Goal: Contribute content: Contribute content

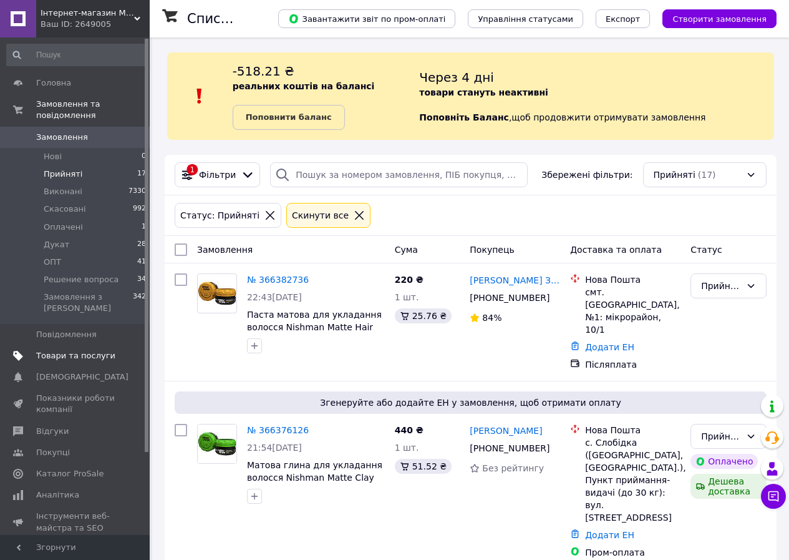
click at [82, 350] on span "Товари та послуги" at bounding box center [75, 355] width 79 height 11
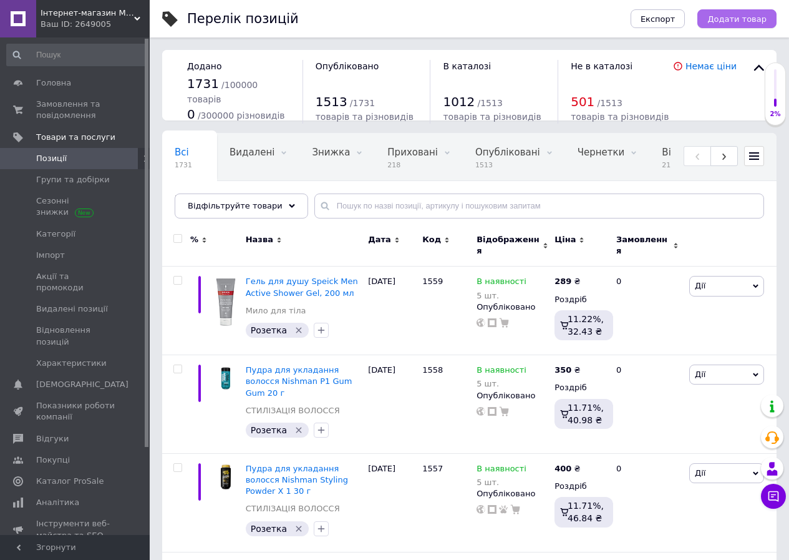
click at [734, 17] on span "Додати товар" at bounding box center [737, 18] width 59 height 9
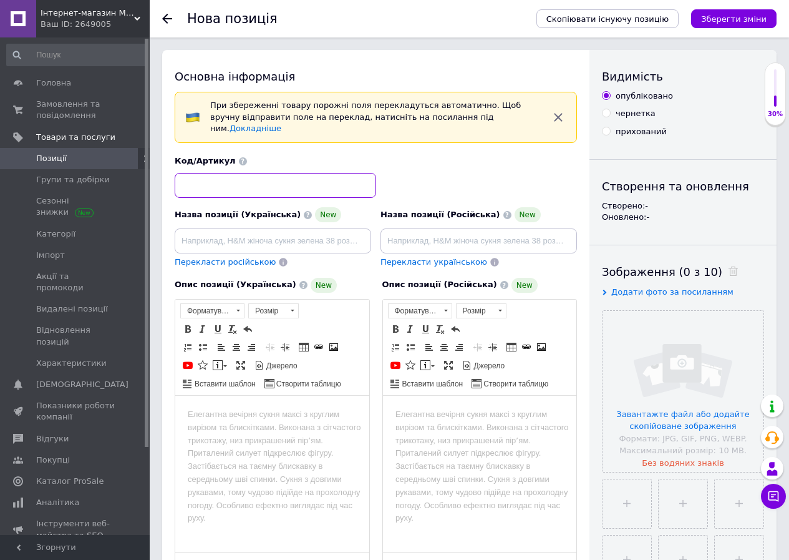
click at [215, 180] on input at bounding box center [276, 185] width 202 height 25
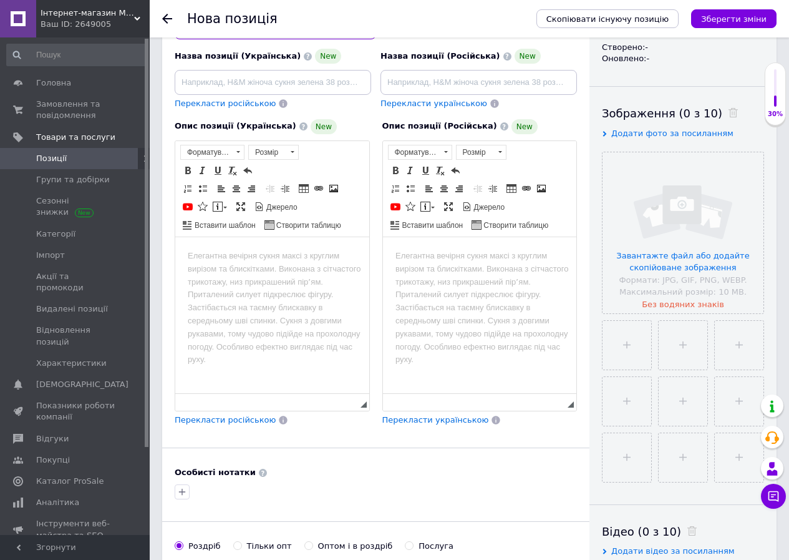
scroll to position [182, 0]
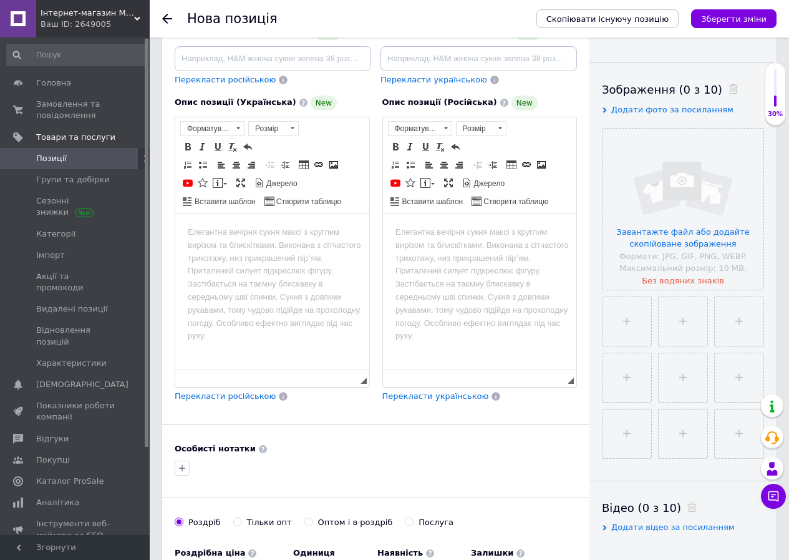
type input "1560"
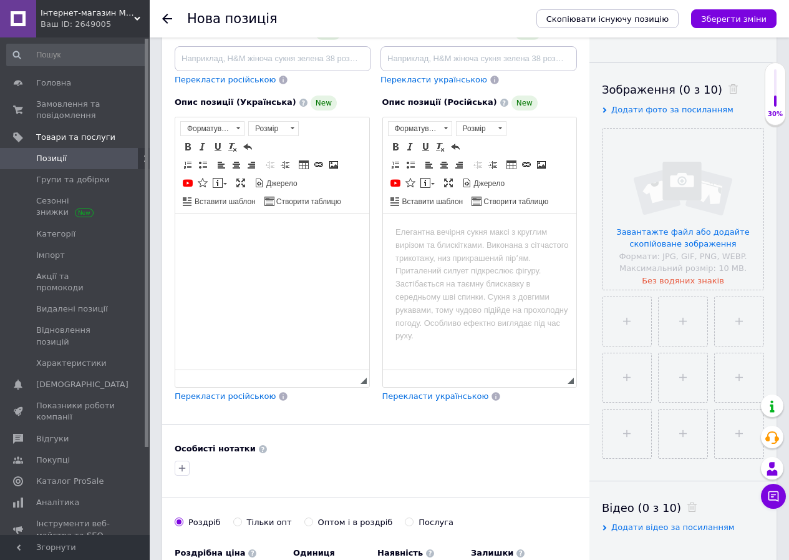
click at [182, 228] on html at bounding box center [272, 232] width 194 height 38
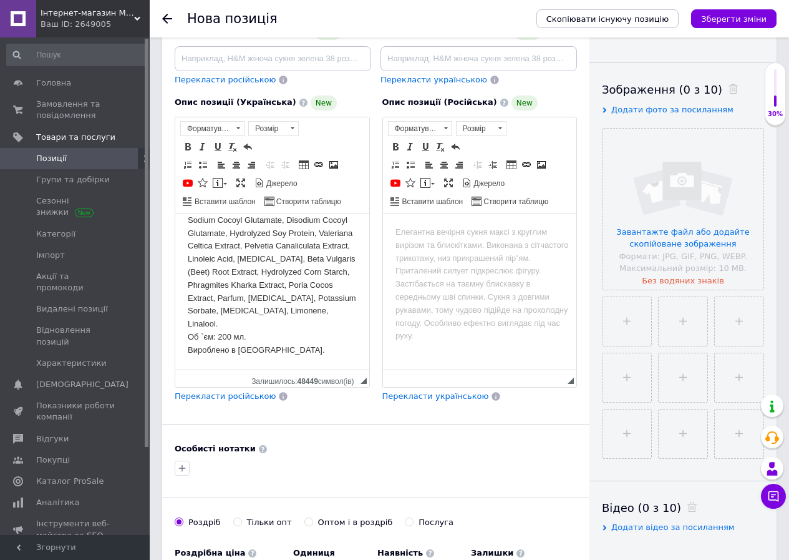
click at [189, 347] on body "Надихаючі чисті ефірні масла роблять миття з гелем для душу Speick Thermal Sens…" at bounding box center [272, 57] width 169 height 597
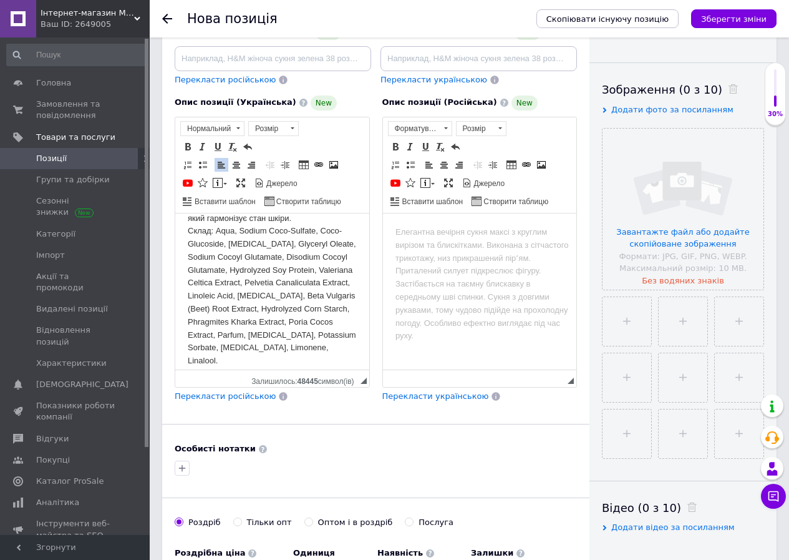
scroll to position [419, 0]
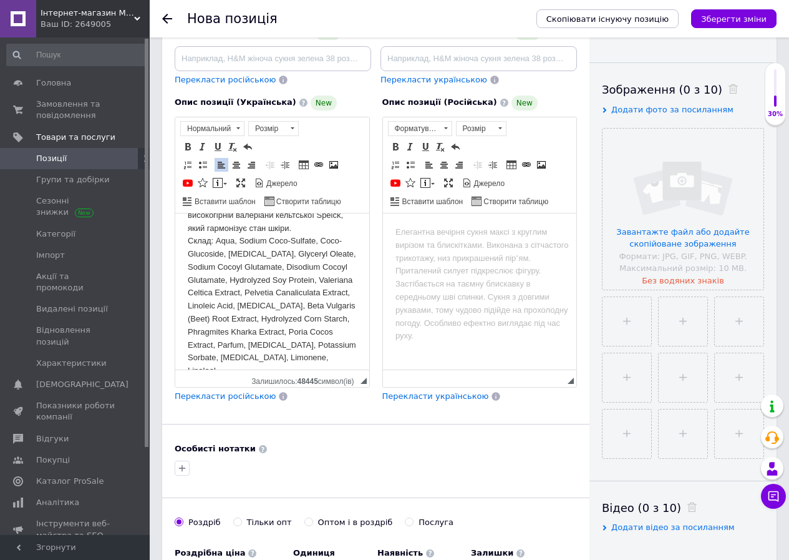
click at [188, 278] on p "Надихаючі чисті ефірні масла роблять миття з гелем для душу Speick Thermal Sens…" at bounding box center [272, 91] width 169 height 571
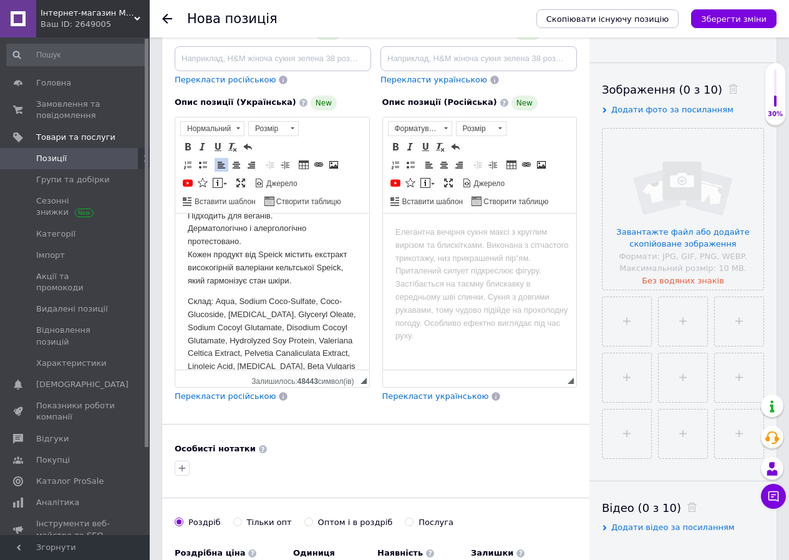
scroll to position [364, 0]
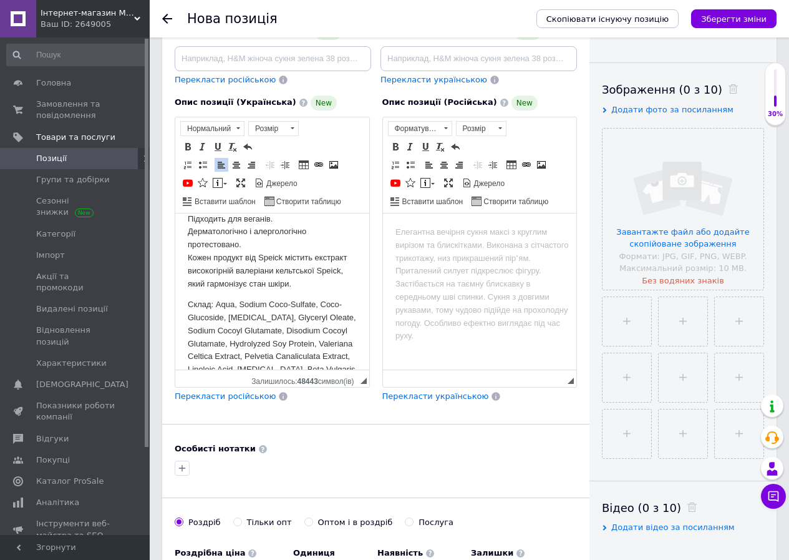
click at [189, 281] on p "Надихаючі чисті ефірні масла роблять миття з гелем для душу Speick Thermal Sens…" at bounding box center [272, 75] width 169 height 428
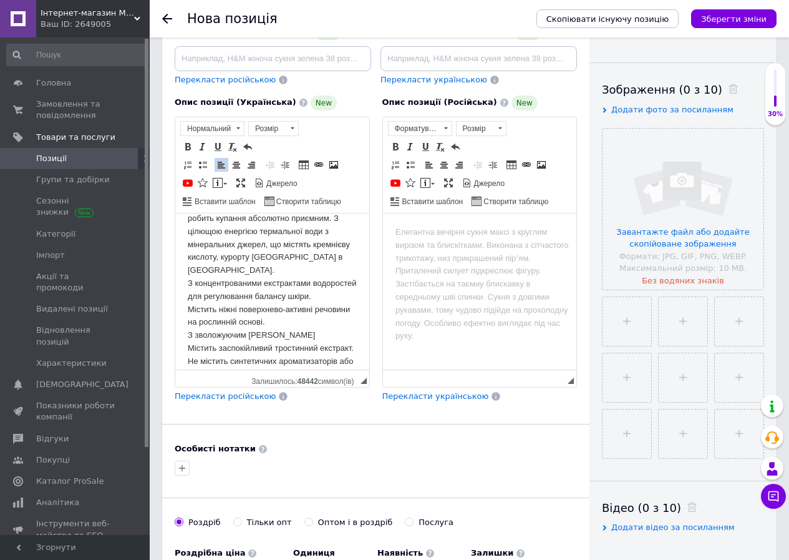
scroll to position [140, 0]
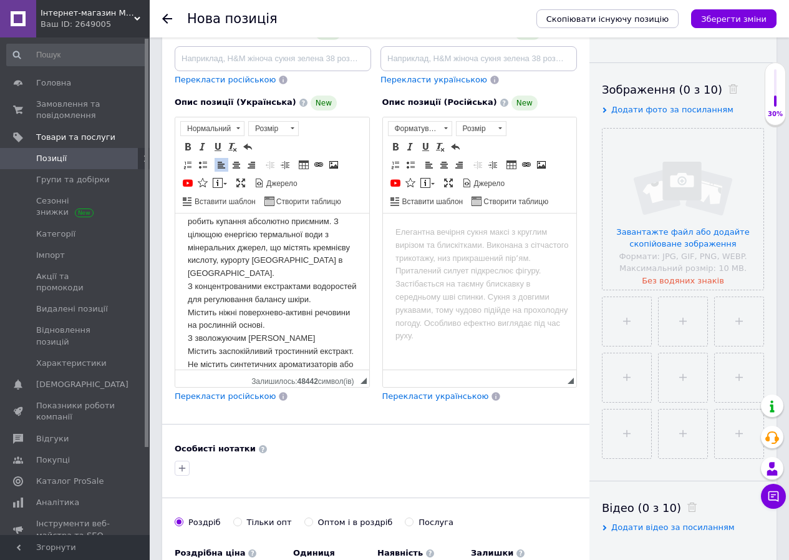
click at [188, 284] on p "Надихаючі чисті ефірні масла роблять миття з гелем для душу Speick Thermal Sens…" at bounding box center [272, 279] width 169 height 389
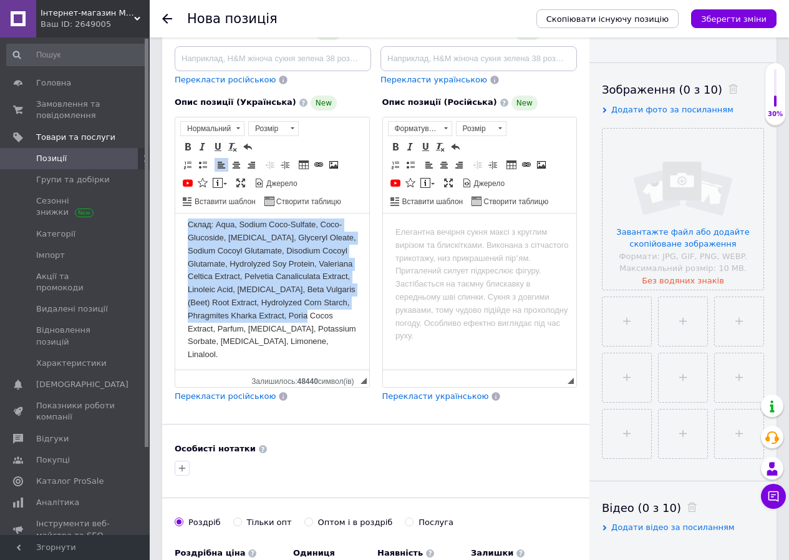
scroll to position [545, 0]
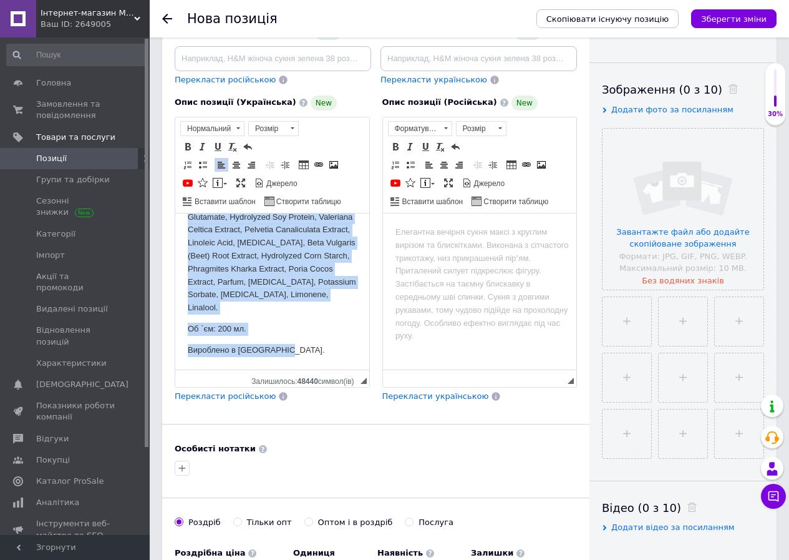
drag, startPoint x: 186, startPoint y: 231, endPoint x: 318, endPoint y: 364, distance: 187.5
click at [318, 364] on html "Надихаючі чисті ефірні масла роблять миття з гелем для душу Speick Thermal Sens…" at bounding box center [272, 37] width 194 height 663
copy body "Loremipsu dolor sitame conse adipisc elits d eiusm tem inci Utlabo Etdolor Magn…"
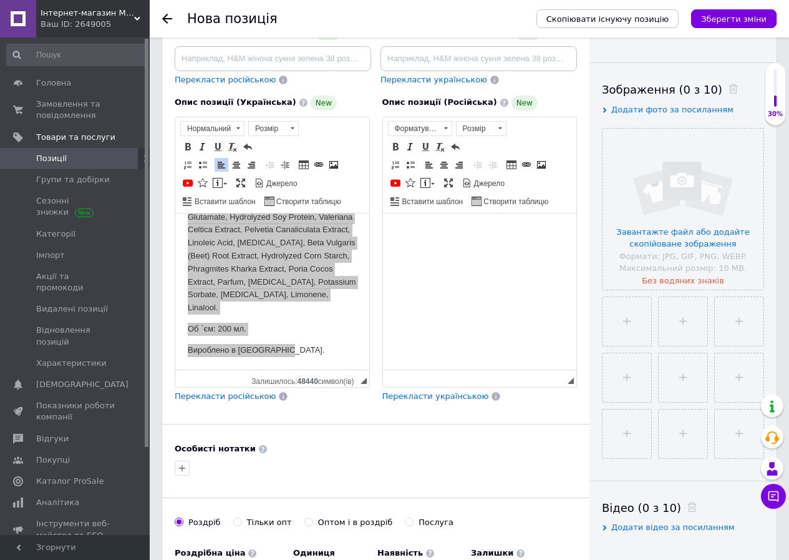
click at [395, 230] on body "Редактор, 366B6DC8-34CF-4005-A2D5-7CE27F9C6EC8" at bounding box center [479, 231] width 169 height 13
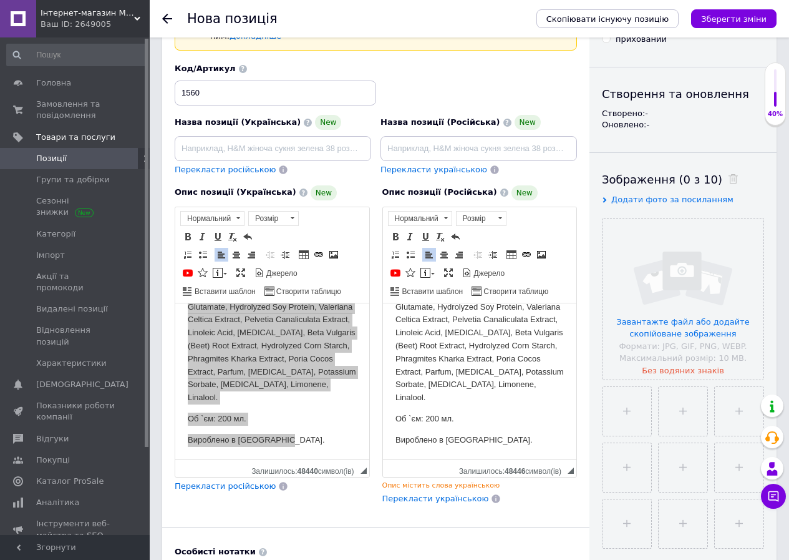
scroll to position [66, 0]
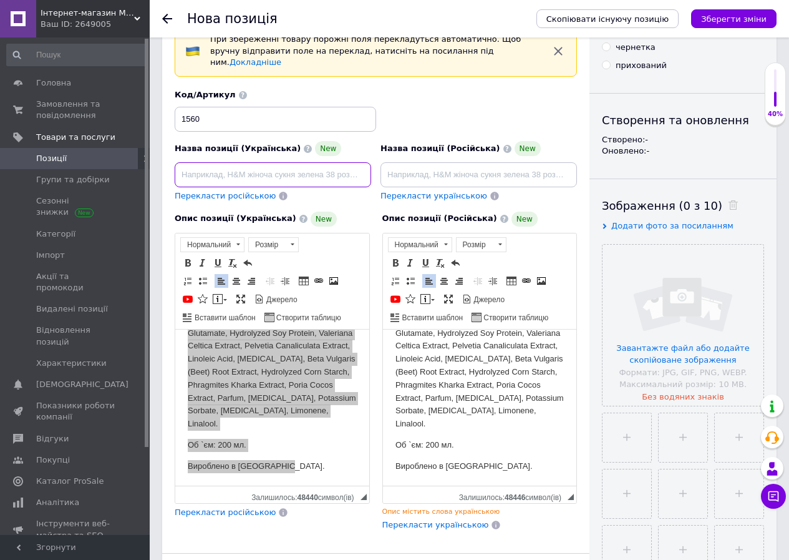
click at [202, 163] on input at bounding box center [273, 174] width 197 height 25
paste input "Гель для душу Speick Thermal Sensitiv Shower Gel, 200ml Mr. Greys - [PERSON_NAM…"
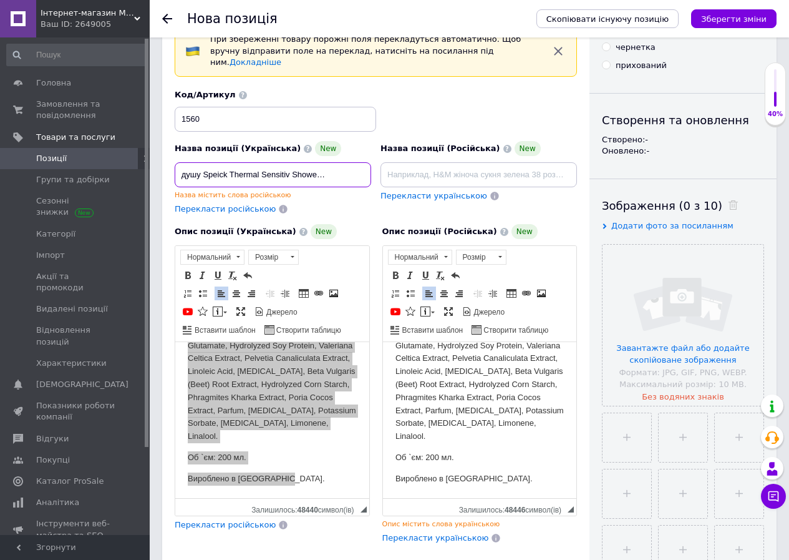
scroll to position [0, 0]
drag, startPoint x: 364, startPoint y: 163, endPoint x: 163, endPoint y: 170, distance: 201.0
click at [163, 170] on div "Основна інформація При збереженні товару порожні поля перекладуться автоматично…" at bounding box center [375, 423] width 427 height 879
type input "Гель для душу Speick Thermal Sensitiv Shower Gel 200 мл"
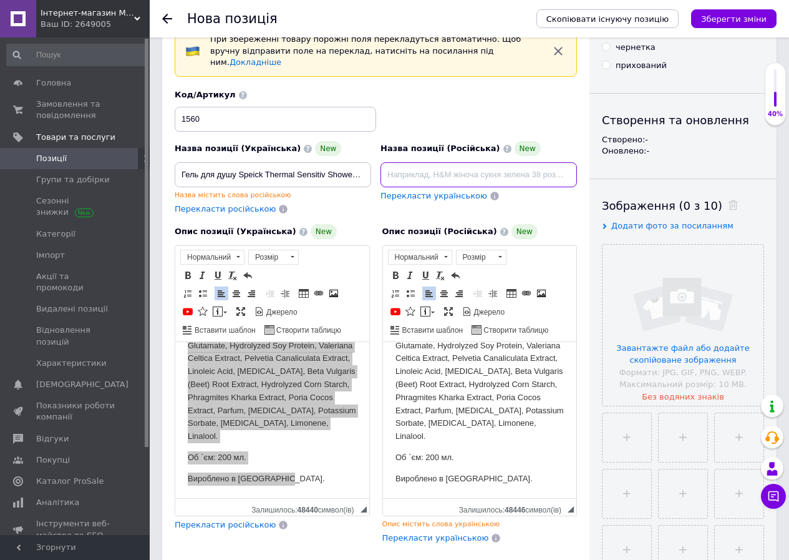
click at [392, 162] on input at bounding box center [479, 174] width 197 height 25
paste input "Гель для душу Speick Thermal Sensitiv Shower Gel 200 мл"
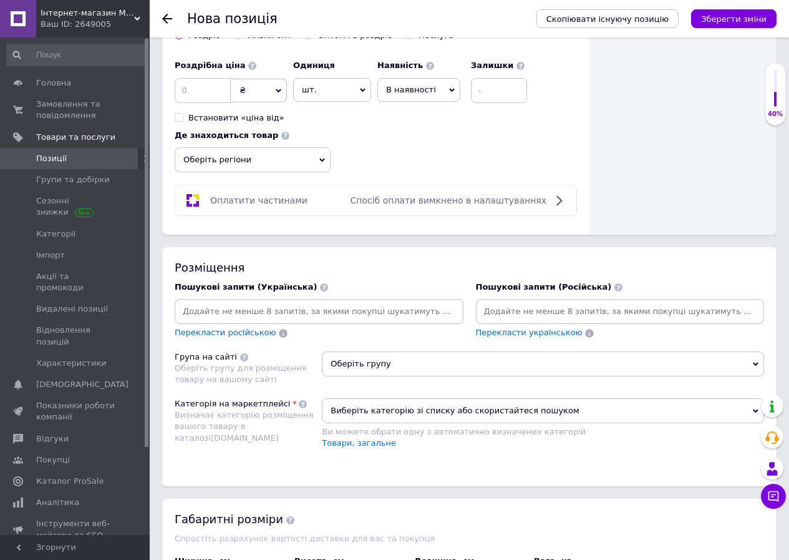
scroll to position [693, 0]
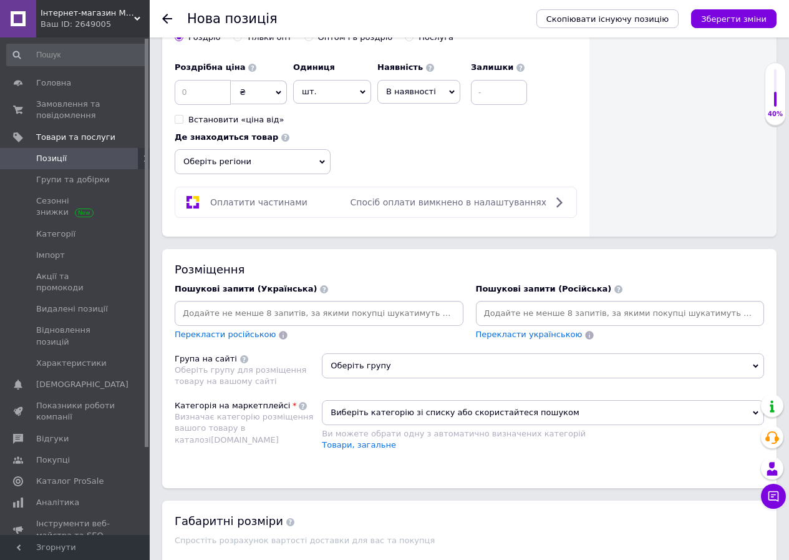
type input "Гель для душу Speick Thermal Sensitiv Shower Gel 200 мл"
click at [238, 308] on input at bounding box center [319, 313] width 284 height 19
paste input "Гель для душу Speick Thermal Sensitiv Shower Gel 200 мл"
type input "Гель для душу Speick Thermal Sensitiv Shower Gel 200 мл"
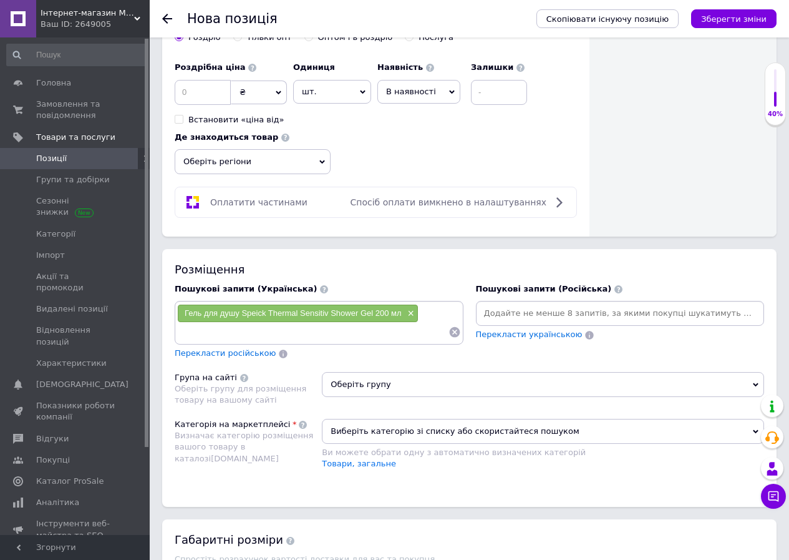
click at [519, 304] on input at bounding box center [621, 313] width 284 height 19
paste input "Гель для душу Speick Thermal Sensitiv Shower Gel 200 мл"
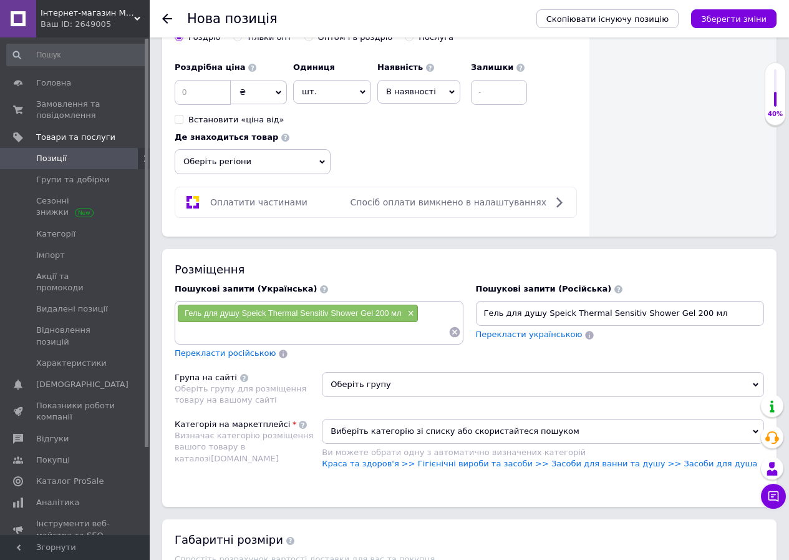
type input "Гель для душу Speick Thermal Sensitiv Shower Gel 200 мл"
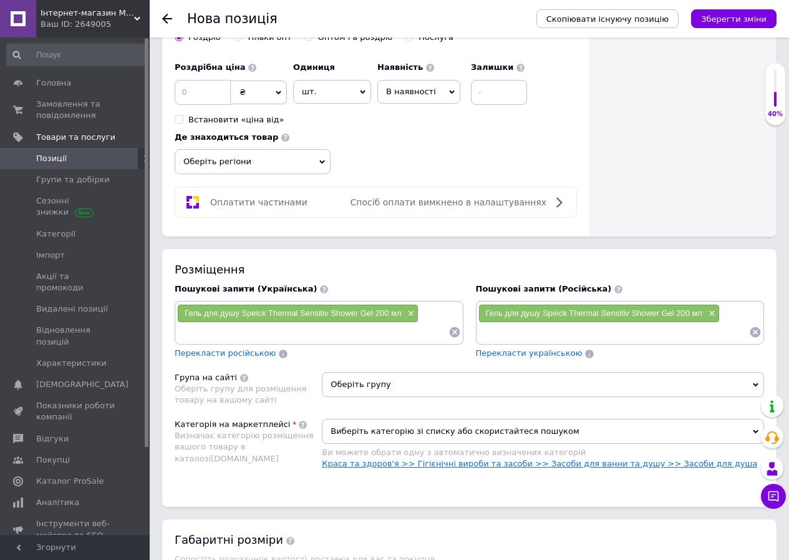
click at [648, 459] on link "Краса та здоров'я >> Гігієнічні вироби та засоби >> Засоби для ванни та душу >>…" at bounding box center [540, 463] width 436 height 9
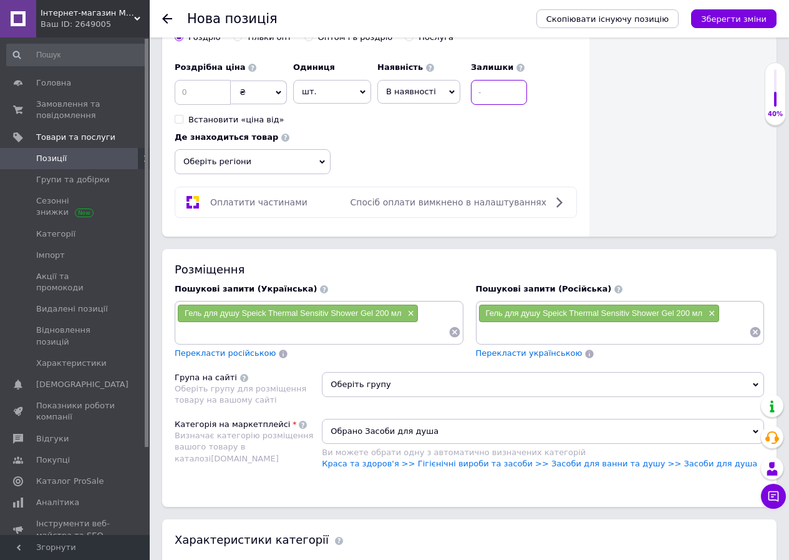
click at [497, 85] on input at bounding box center [499, 92] width 56 height 25
type input "5"
click at [193, 82] on input at bounding box center [203, 92] width 56 height 25
type input "289"
click at [320, 149] on span "Оберіть регіони" at bounding box center [253, 161] width 156 height 25
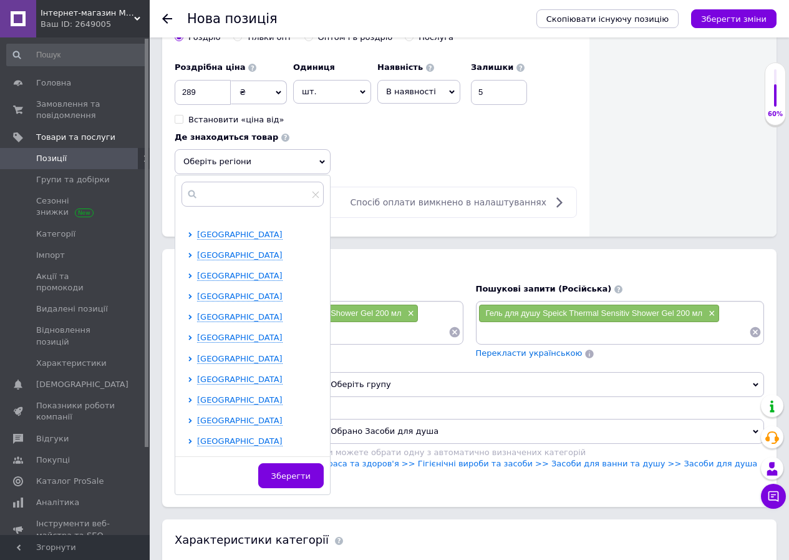
scroll to position [144, 0]
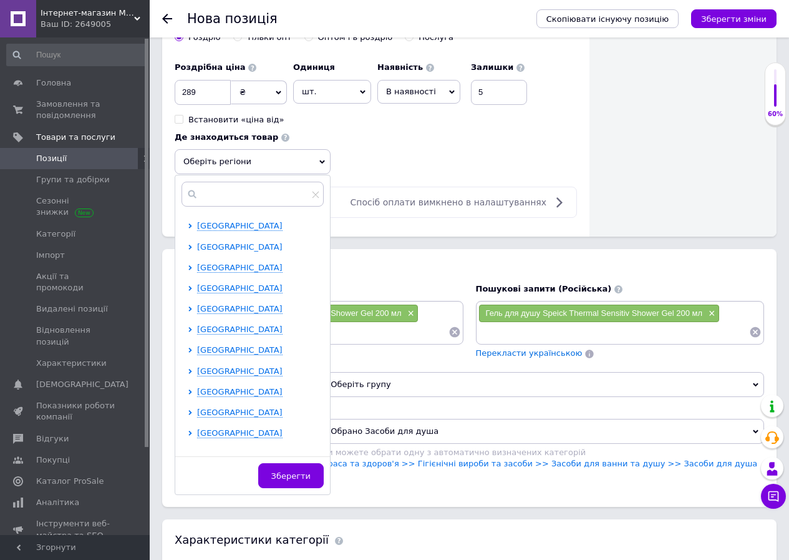
click at [192, 245] on icon at bounding box center [189, 247] width 3 height 5
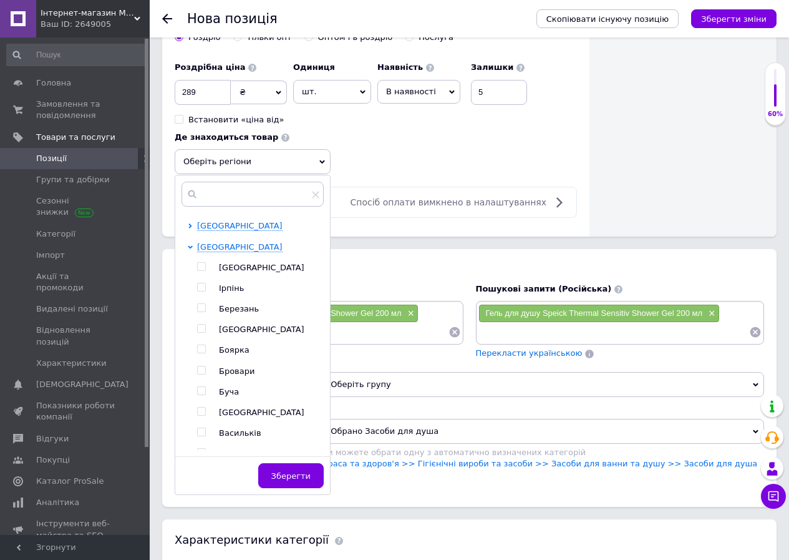
click at [199, 263] on input "checkbox" at bounding box center [201, 267] width 8 height 8
checkbox input "true"
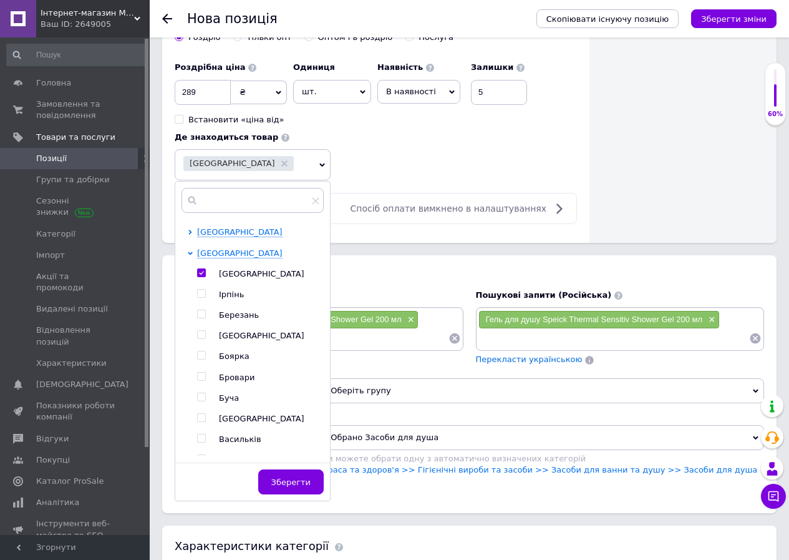
drag, startPoint x: 294, startPoint y: 468, endPoint x: 317, endPoint y: 452, distance: 28.2
click at [298, 477] on span "Зберегти" at bounding box center [290, 481] width 39 height 9
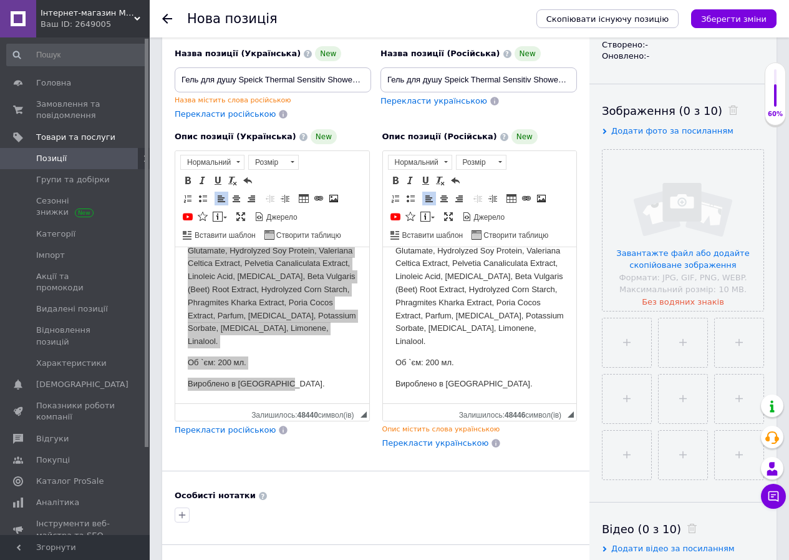
scroll to position [154, 0]
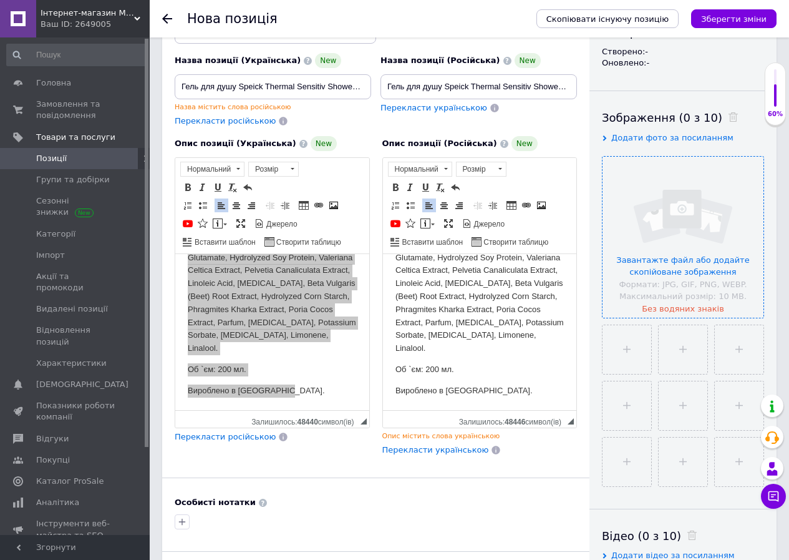
click at [673, 260] on input "file" at bounding box center [683, 237] width 161 height 161
click at [741, 20] on icon "Зберегти зміни" at bounding box center [734, 18] width 66 height 9
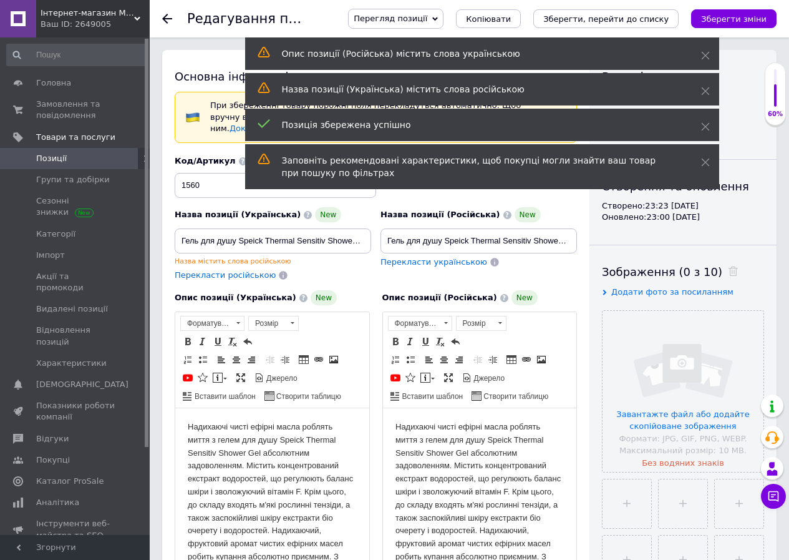
drag, startPoint x: 708, startPoint y: 162, endPoint x: 709, endPoint y: 142, distance: 20.0
click at [708, 162] on icon at bounding box center [705, 162] width 9 height 9
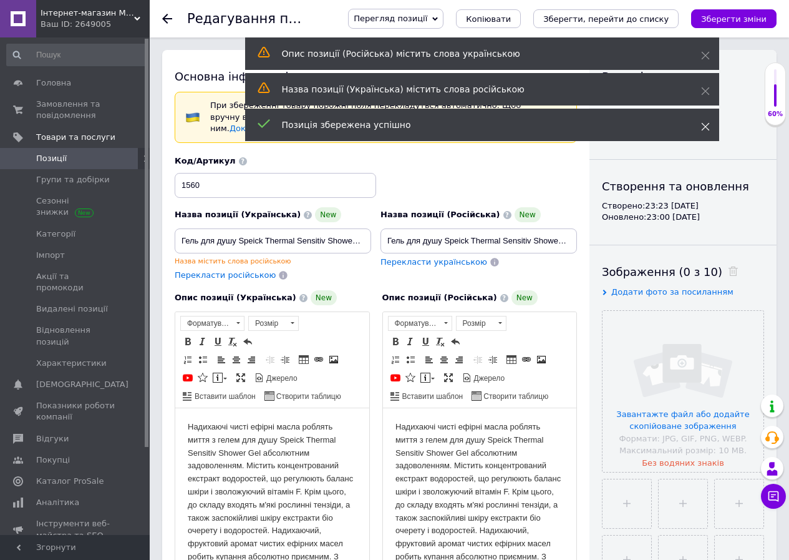
click at [709, 129] on icon at bounding box center [705, 126] width 9 height 9
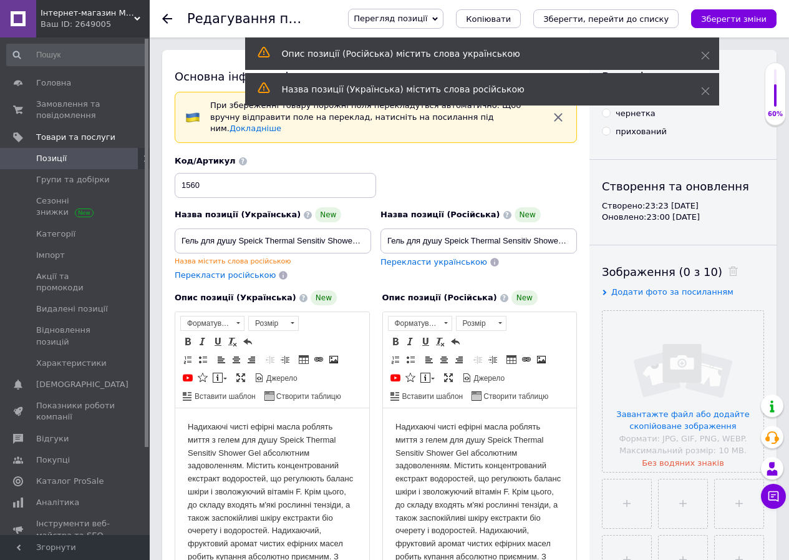
drag, startPoint x: 709, startPoint y: 94, endPoint x: 709, endPoint y: 83, distance: 10.6
click at [709, 93] on icon at bounding box center [705, 91] width 9 height 9
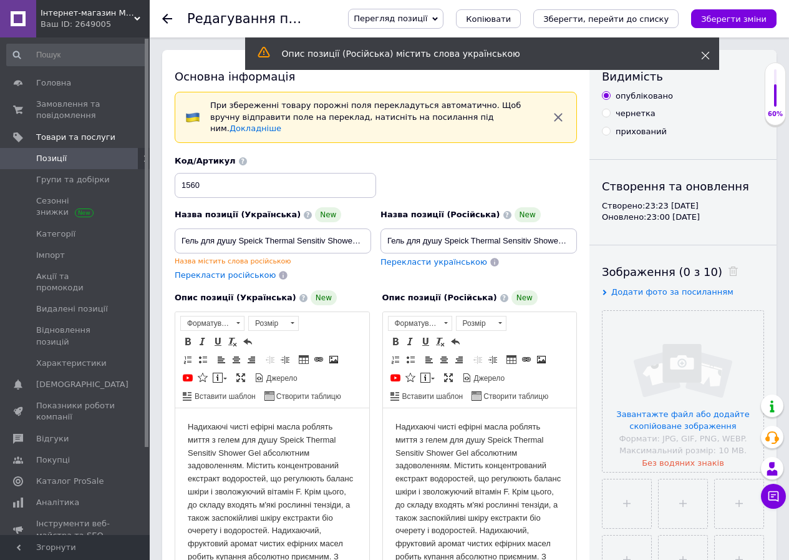
click at [708, 55] on icon at bounding box center [705, 55] width 9 height 9
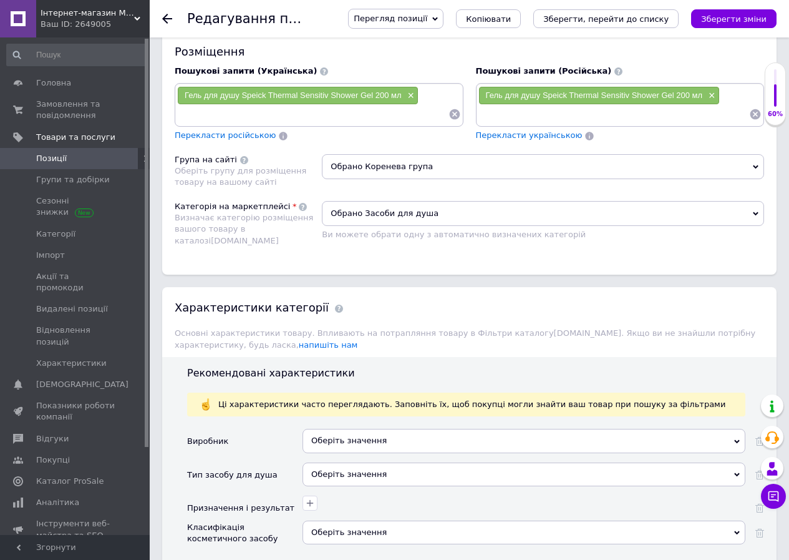
scroll to position [918, 0]
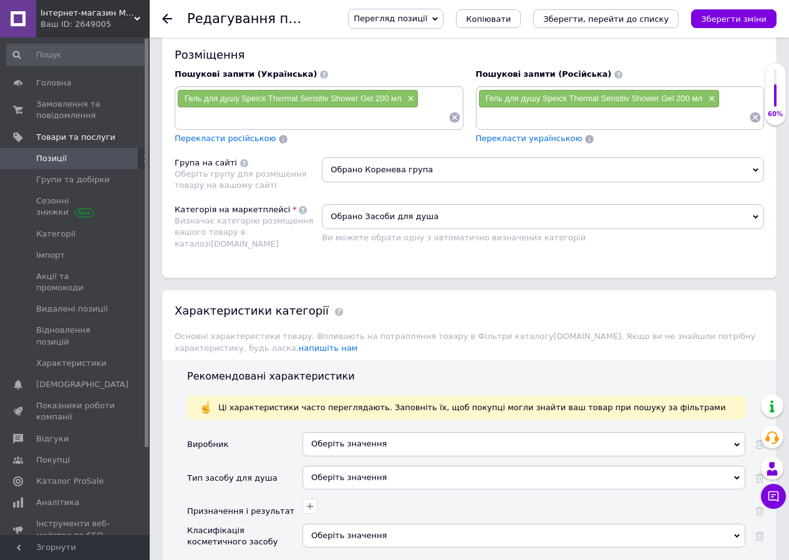
click at [397, 157] on span "Обрано Коренева група" at bounding box center [543, 169] width 442 height 25
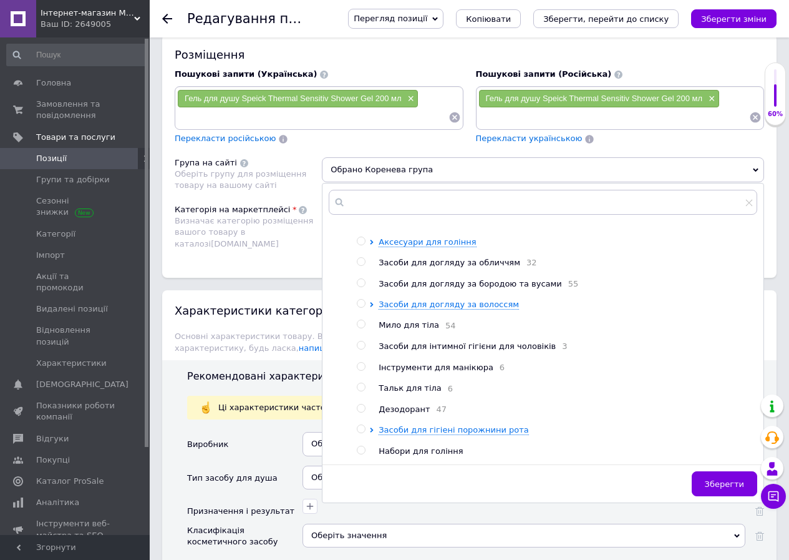
scroll to position [145, 0]
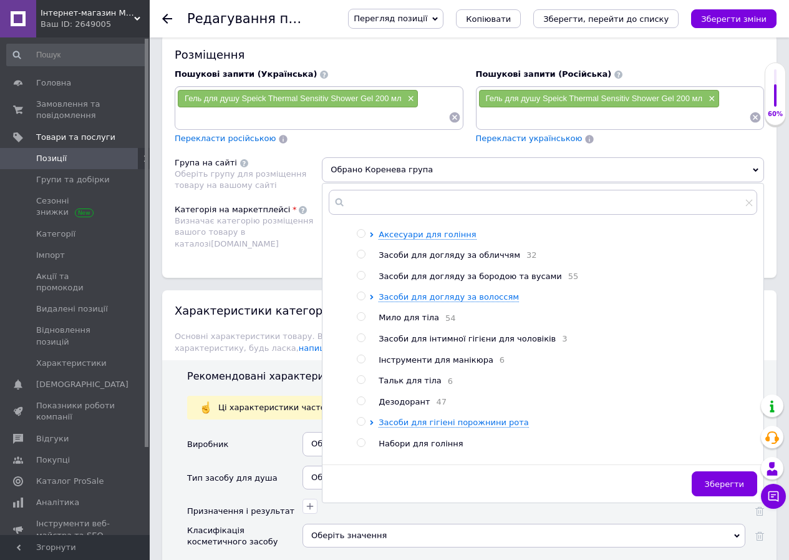
click at [363, 313] on input "radio" at bounding box center [361, 317] width 8 height 8
radio input "true"
radio input "false"
click at [721, 471] on button "Зберегти" at bounding box center [725, 483] width 66 height 25
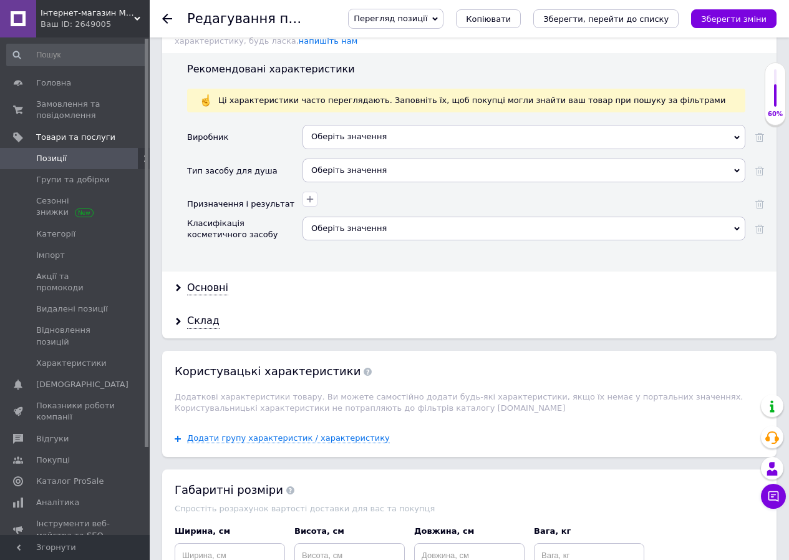
scroll to position [1228, 0]
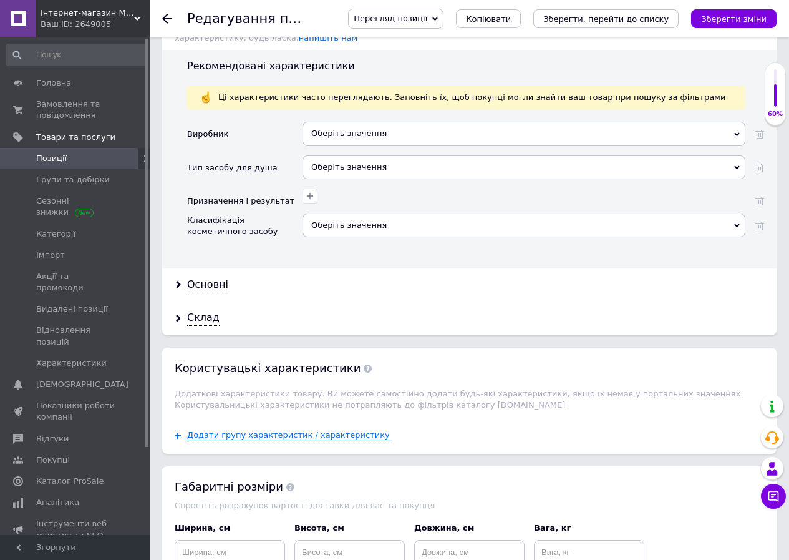
click at [334, 122] on div "Оберіть значення" at bounding box center [524, 134] width 443 height 24
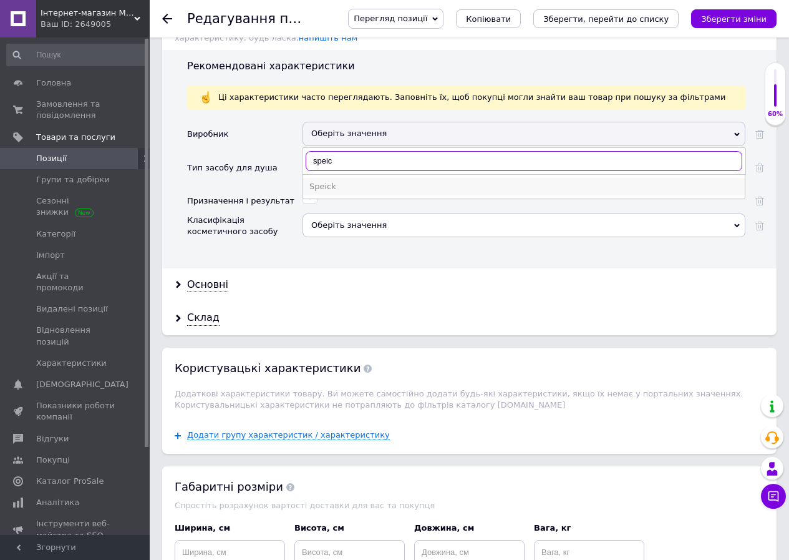
type input "speic"
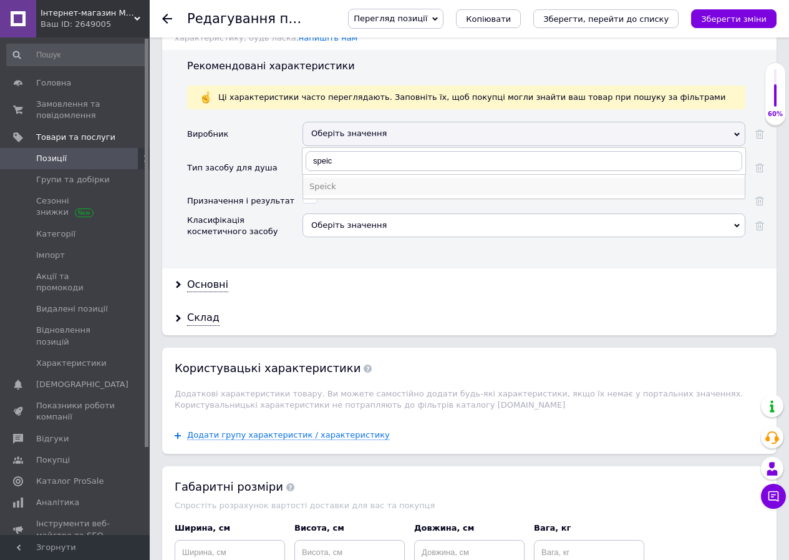
click at [314, 181] on div "Speick" at bounding box center [523, 186] width 429 height 11
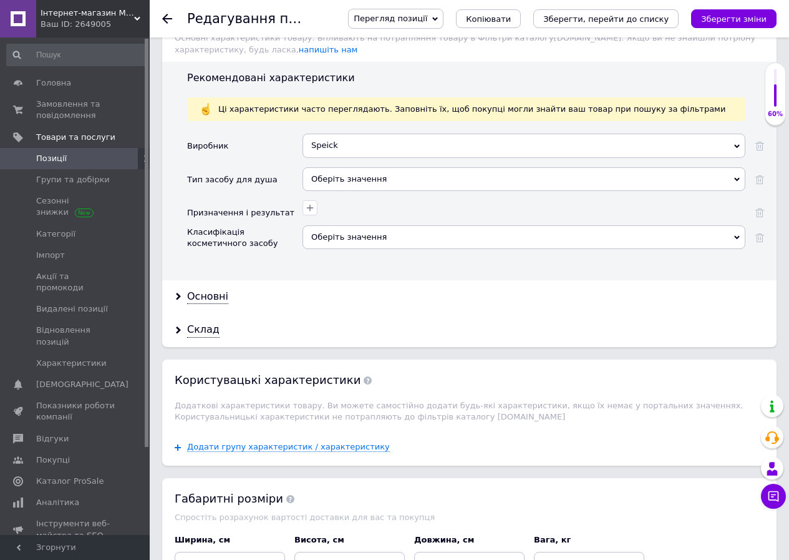
scroll to position [1240, 0]
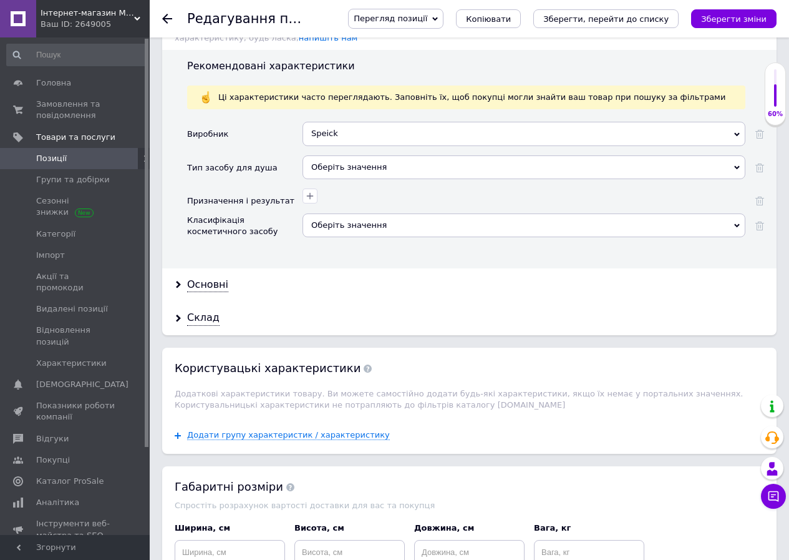
click at [340, 155] on div "Оберіть значення" at bounding box center [524, 167] width 443 height 24
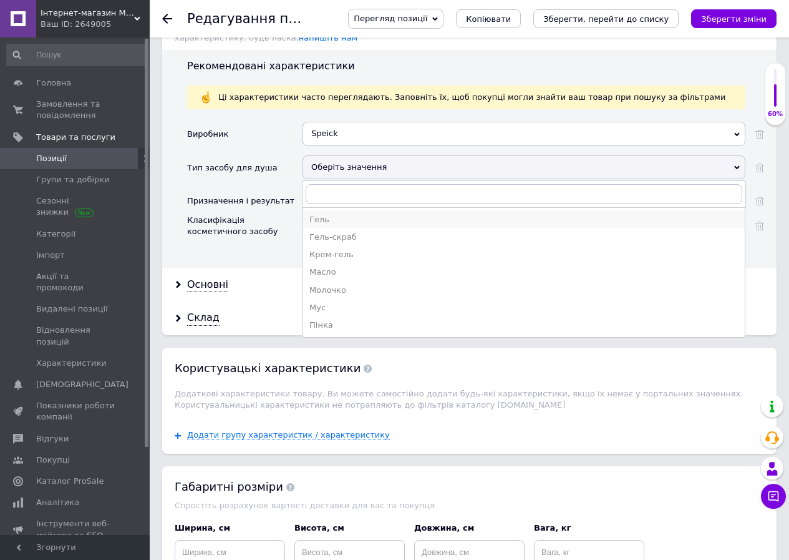
click at [323, 214] on div "Гель" at bounding box center [523, 219] width 429 height 11
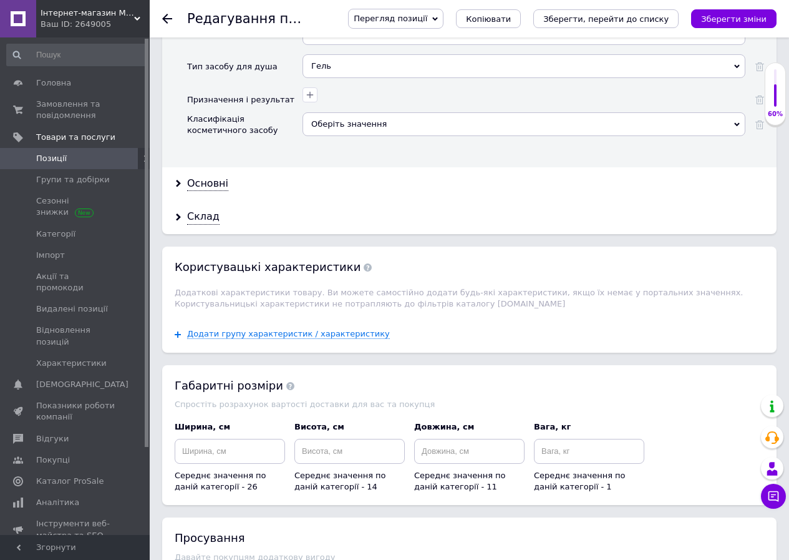
scroll to position [1352, 0]
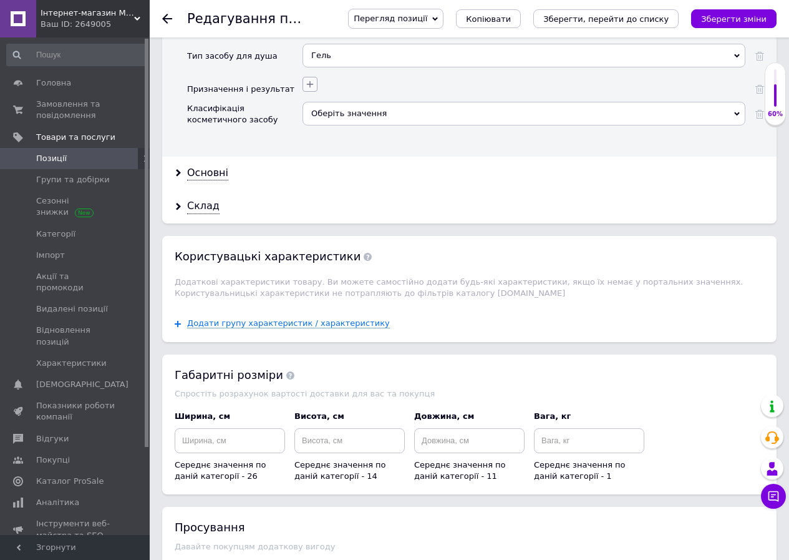
click at [309, 79] on icon "button" at bounding box center [310, 84] width 10 height 10
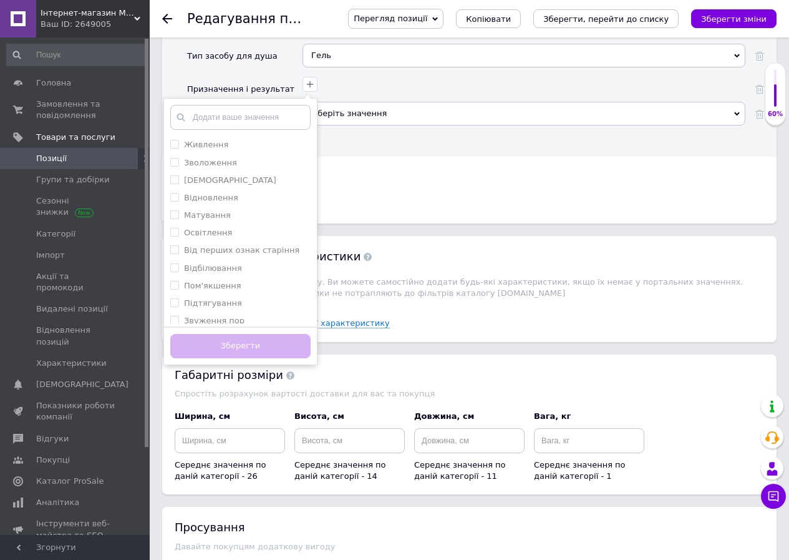
click at [383, 157] on div "Основні" at bounding box center [469, 173] width 615 height 33
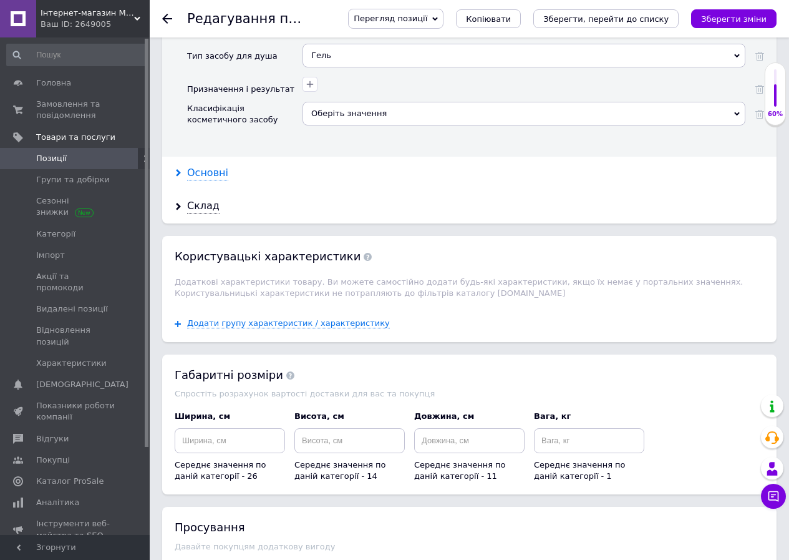
click at [179, 169] on icon at bounding box center [178, 172] width 7 height 7
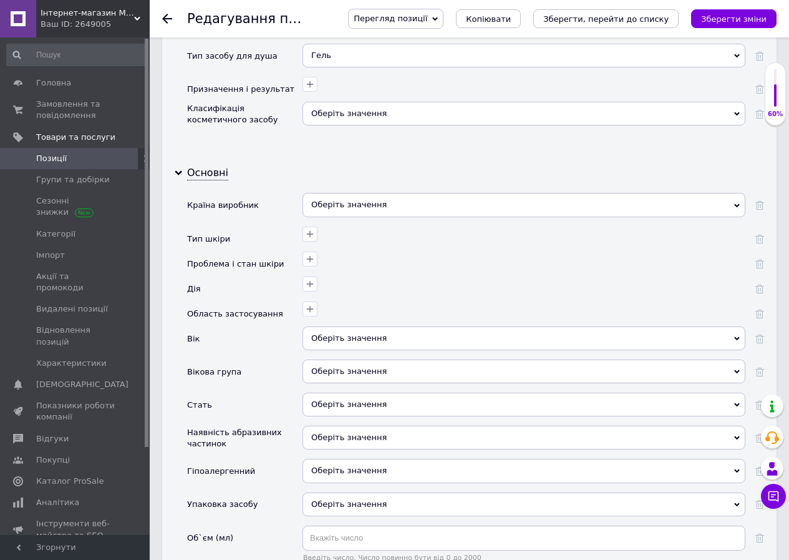
click at [348, 198] on div "Оберіть значення" at bounding box center [524, 205] width 443 height 24
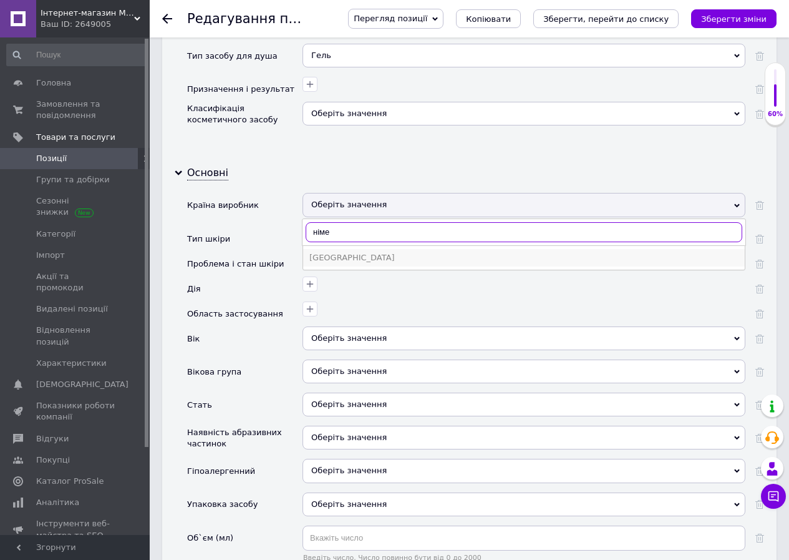
type input "німе"
click at [345, 252] on div "[GEOGRAPHIC_DATA]" at bounding box center [523, 257] width 429 height 11
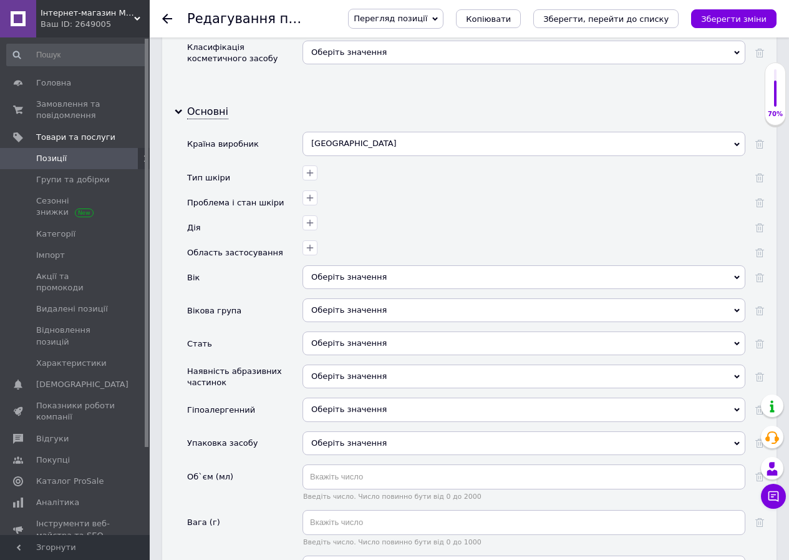
scroll to position [1416, 0]
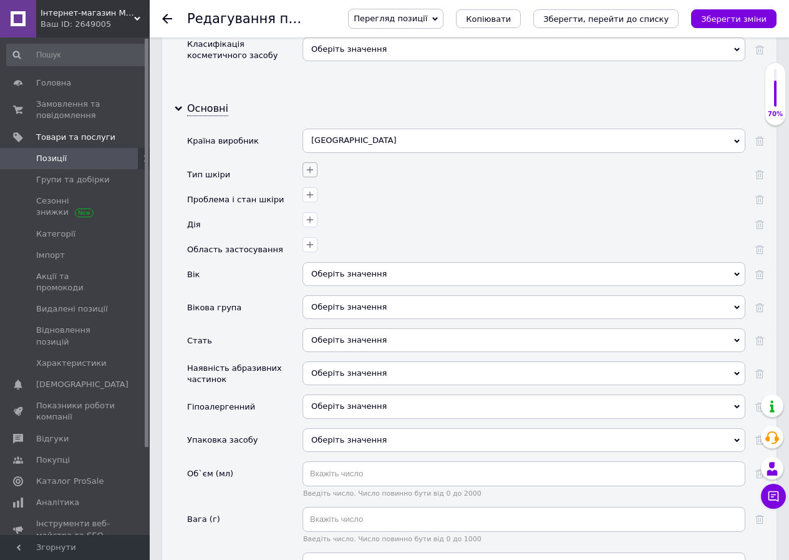
click at [309, 165] on icon "button" at bounding box center [310, 170] width 10 height 10
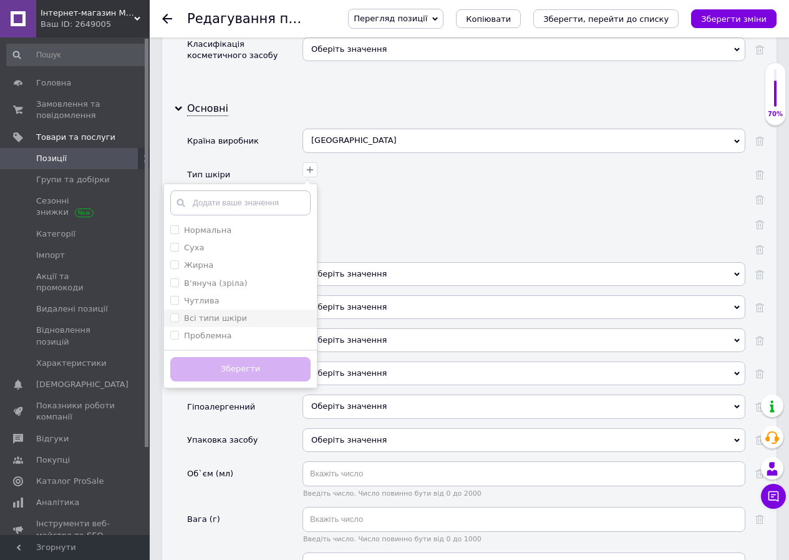
click at [174, 313] on шкіри "Всі типи шкіри" at bounding box center [174, 317] width 8 height 8
checkbox шкіри "true"
click at [240, 358] on button "Зберегти" at bounding box center [240, 369] width 140 height 24
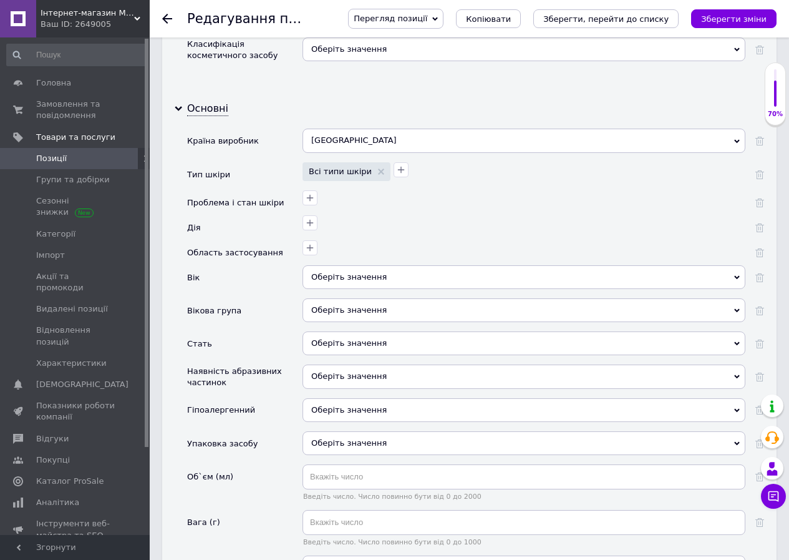
click at [351, 266] on div "Оберіть значення" at bounding box center [524, 277] width 443 height 24
click at [586, 212] on div at bounding box center [523, 221] width 446 height 18
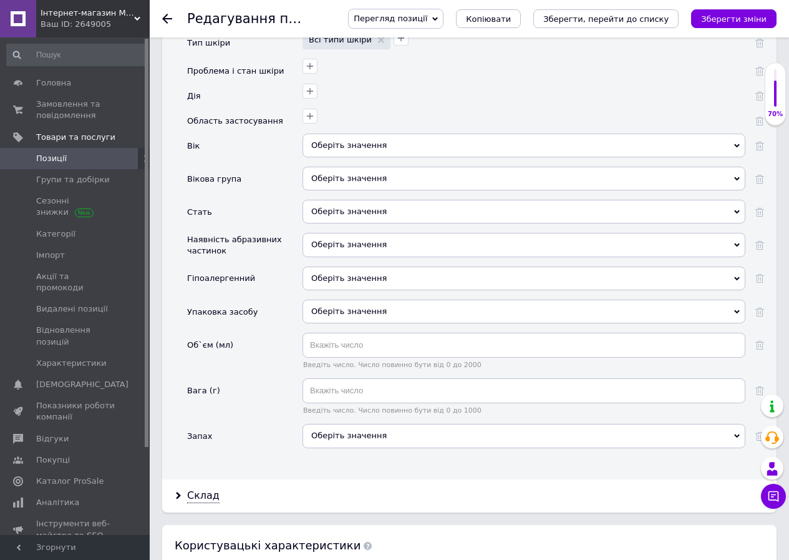
scroll to position [1561, 0]
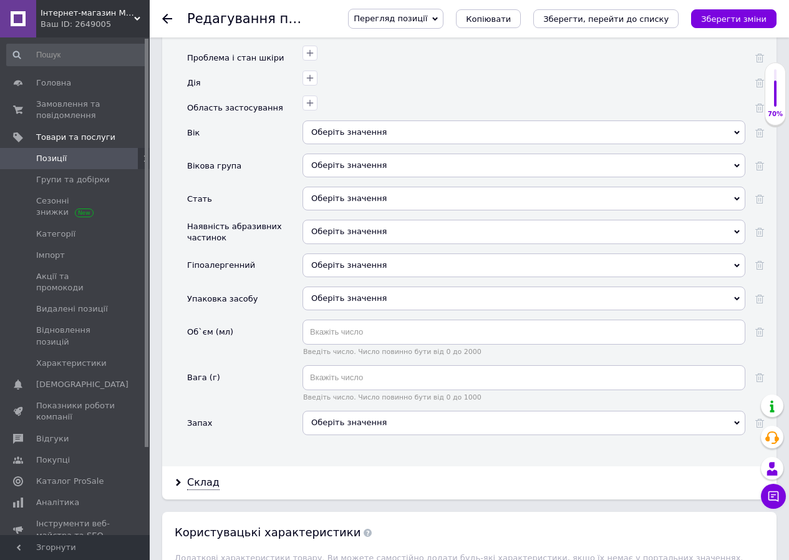
click at [353, 154] on div "Оберіть значення" at bounding box center [524, 166] width 443 height 24
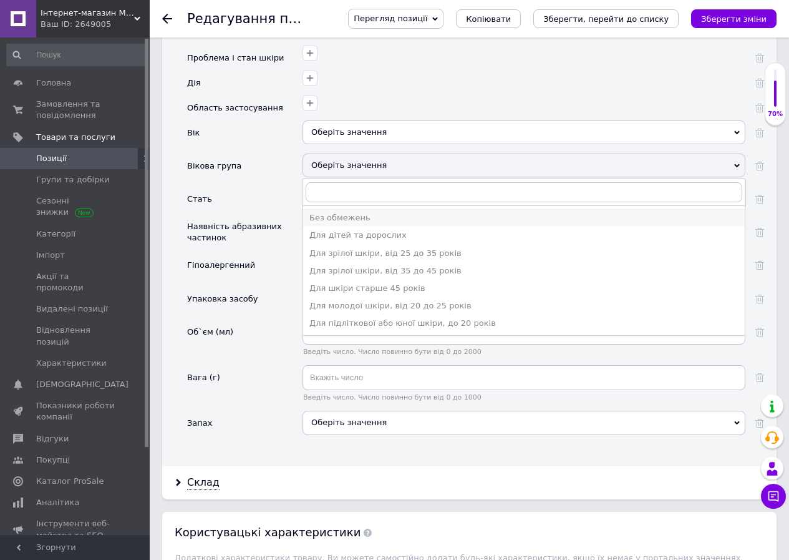
click at [343, 212] on div "Без обмежень" at bounding box center [523, 217] width 429 height 11
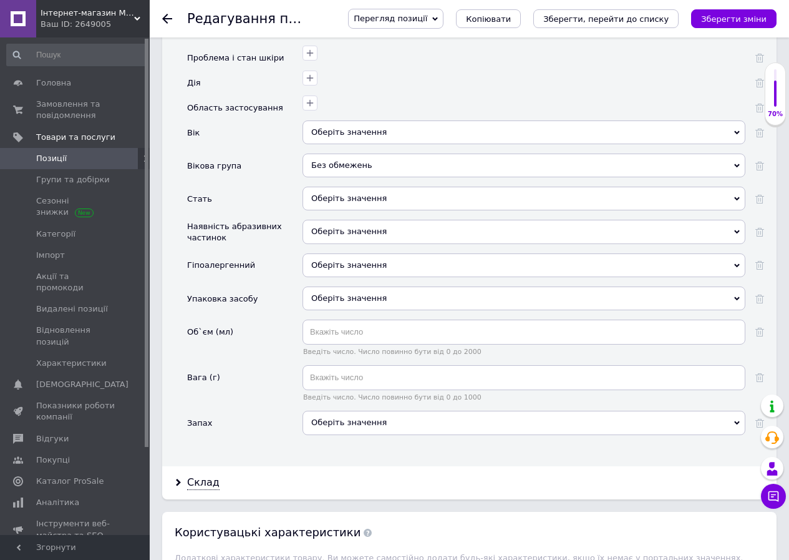
click at [337, 193] on div "Оберіть значення" at bounding box center [524, 199] width 443 height 24
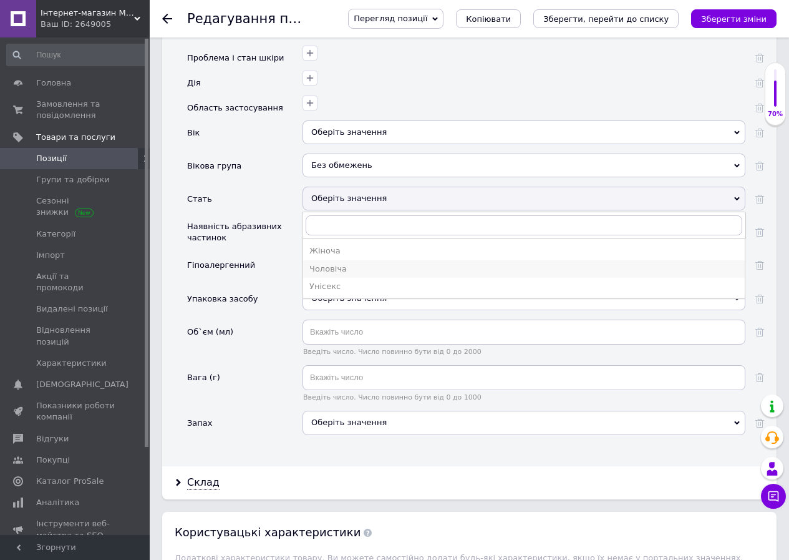
click at [325, 263] on div "Чоловіча" at bounding box center [523, 268] width 429 height 11
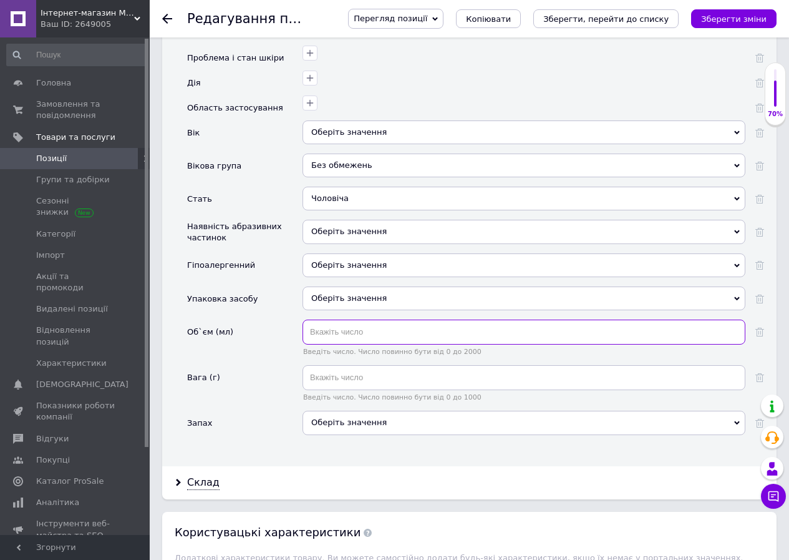
click at [333, 323] on input "text" at bounding box center [524, 331] width 443 height 25
type input "200"
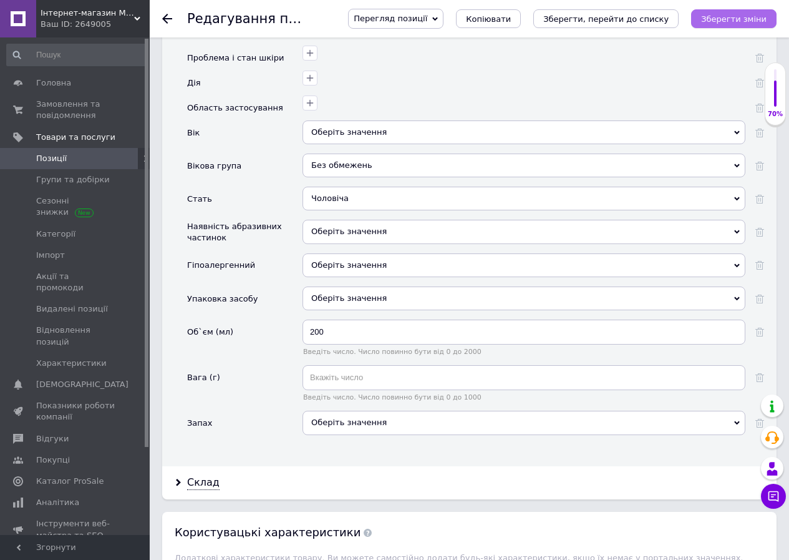
click at [735, 18] on icon "Зберегти зміни" at bounding box center [734, 18] width 66 height 9
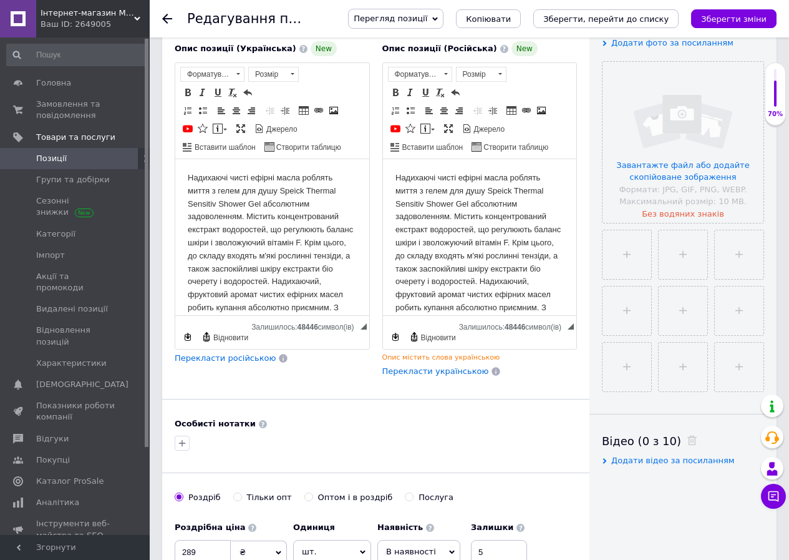
scroll to position [217, 0]
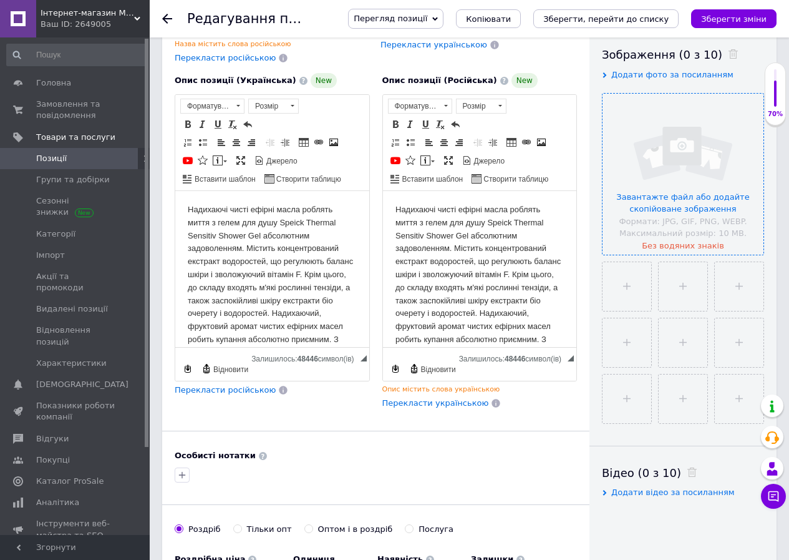
click at [678, 196] on input "file" at bounding box center [683, 174] width 161 height 161
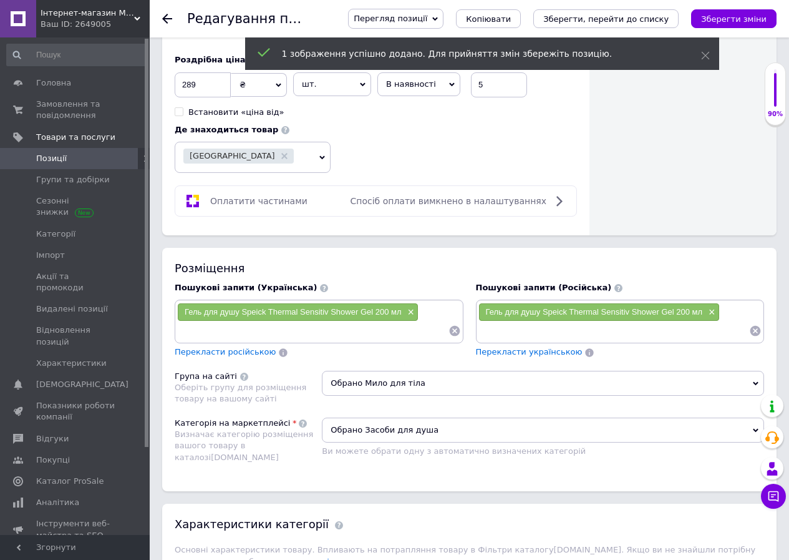
scroll to position [739, 0]
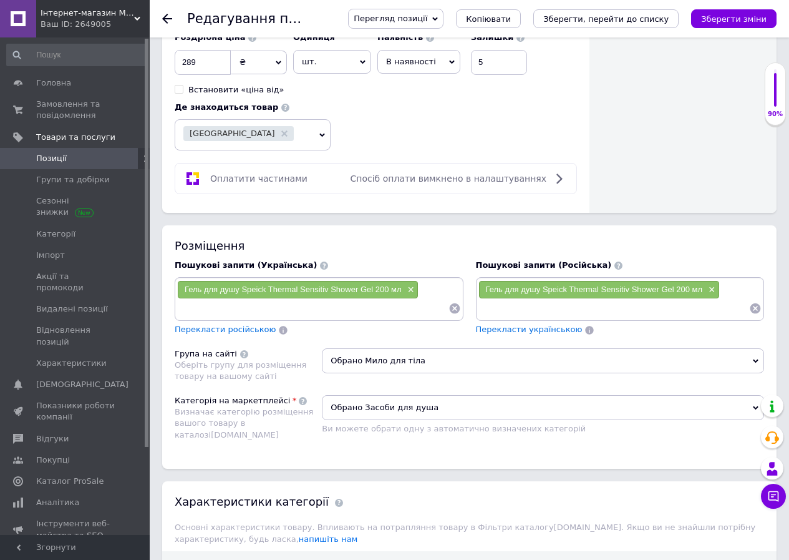
click at [213, 299] on input at bounding box center [312, 308] width 271 height 19
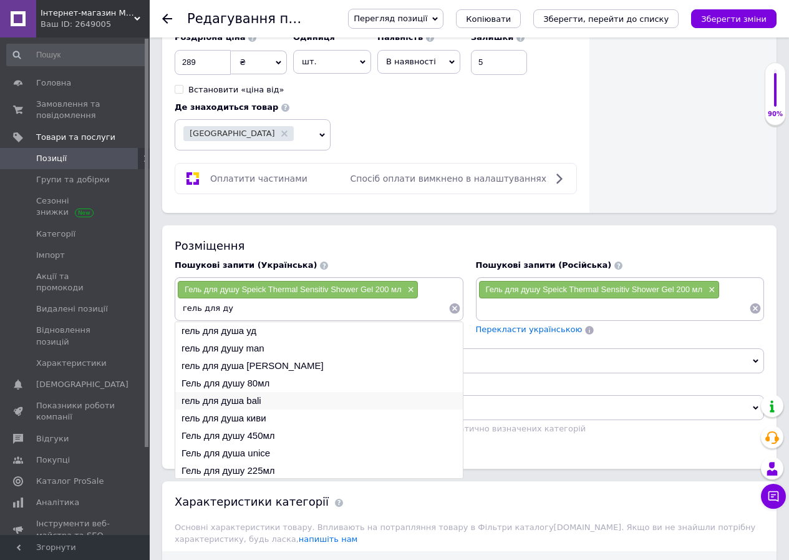
type input "гель для ду"
click at [250, 394] on li "гель для душа bali" at bounding box center [319, 400] width 288 height 17
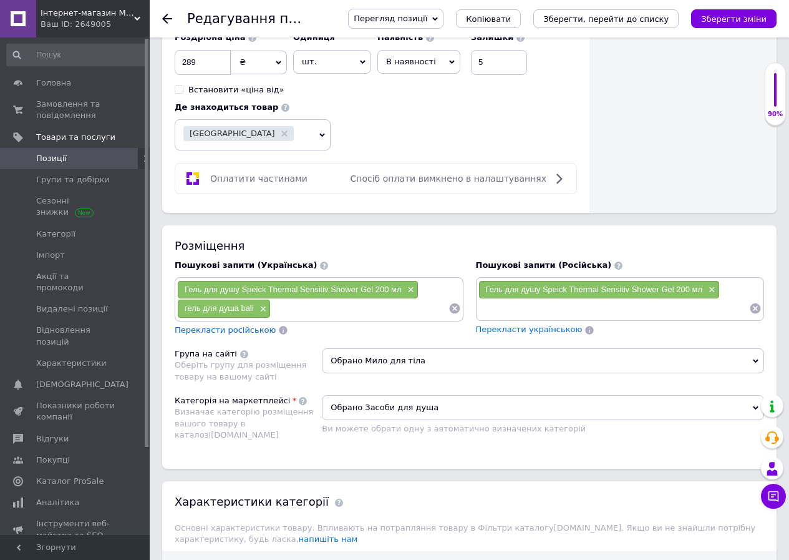
click at [282, 299] on input at bounding box center [359, 308] width 177 height 19
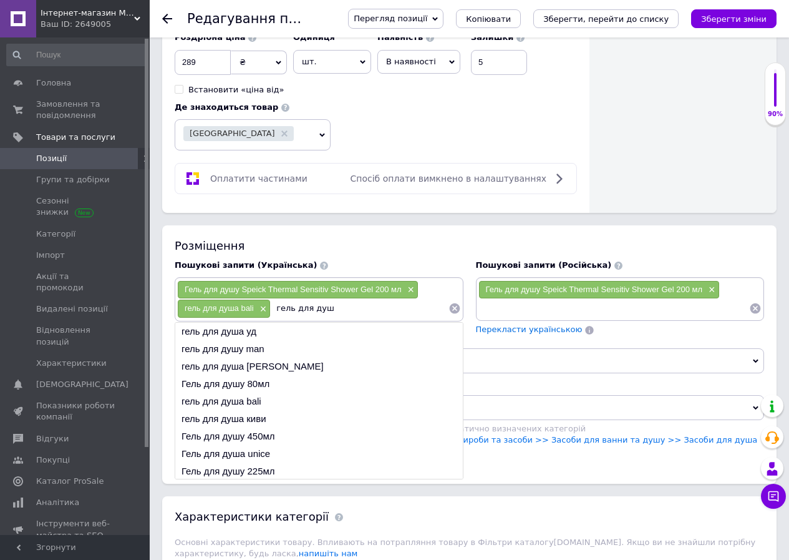
scroll to position [19, 0]
type input "гель для душ"
click at [265, 461] on li "Гель для душа сойка" at bounding box center [319, 469] width 288 height 17
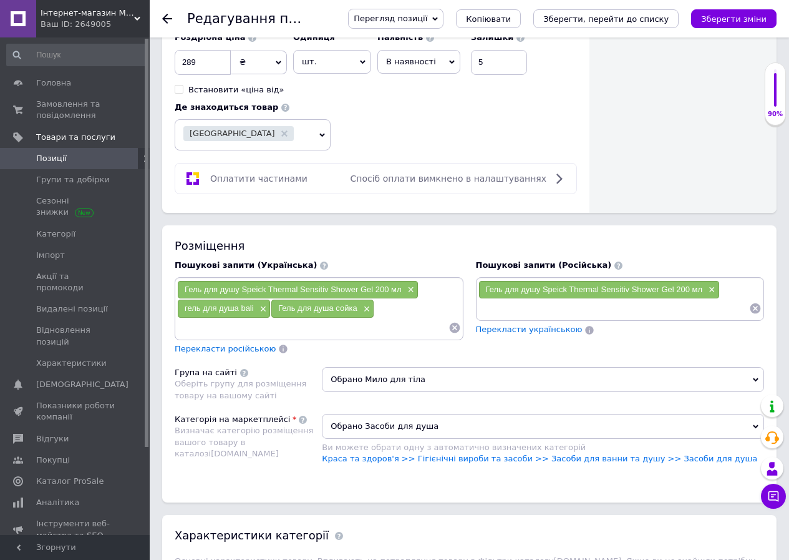
click at [515, 301] on input at bounding box center [614, 308] width 271 height 19
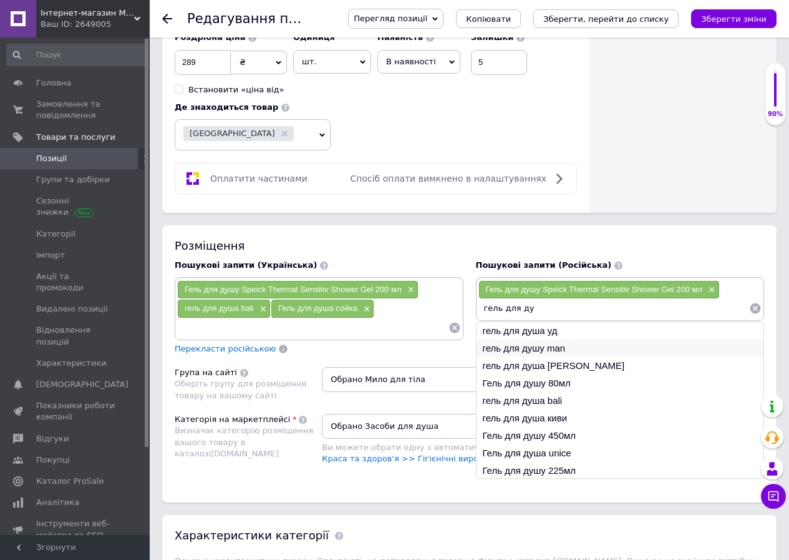
type input "гель для ду"
click at [522, 339] on li "гель для душу man" at bounding box center [621, 347] width 288 height 17
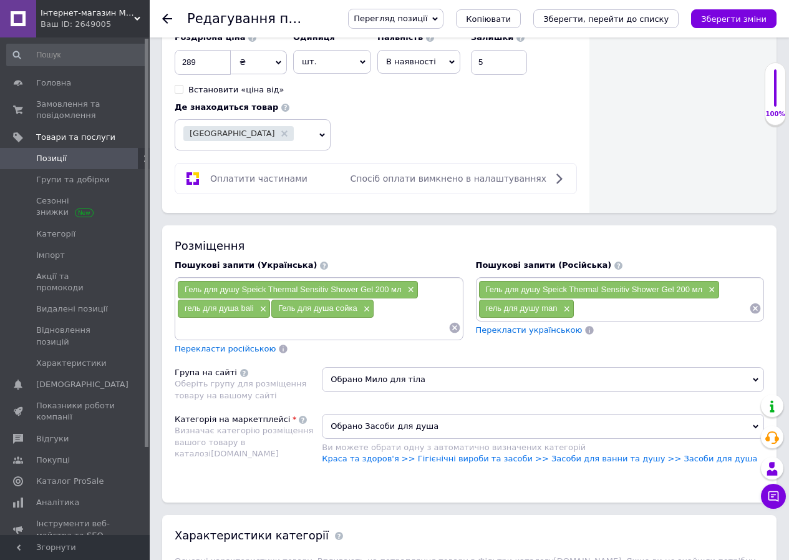
click at [593, 299] on input at bounding box center [662, 308] width 175 height 19
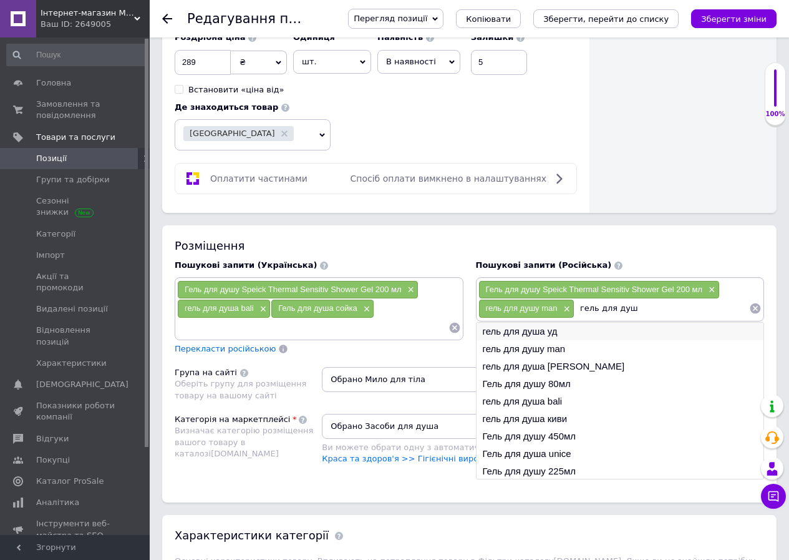
type input "гель для душ"
click at [553, 323] on li "гель для душа уд" at bounding box center [621, 331] width 288 height 17
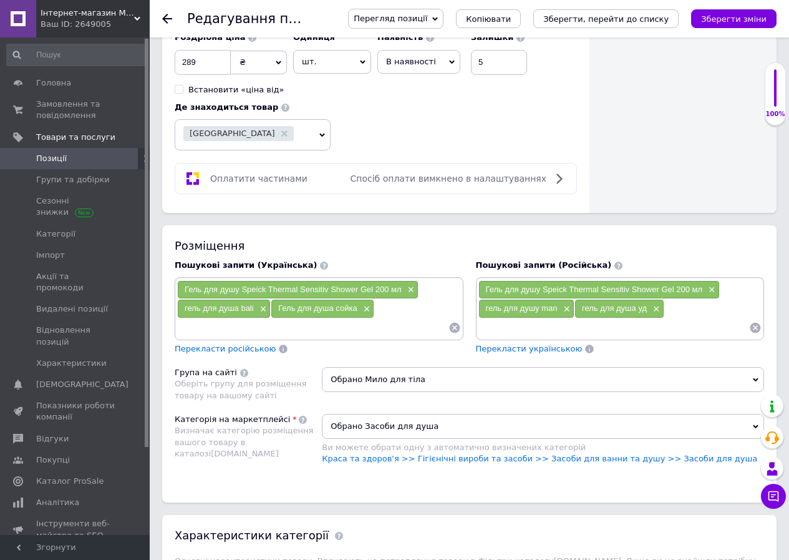
click at [331, 326] on div "Гель для душу Speick Thermal Sensitiv Shower Gel 200 мл × гель для душа bali × …" at bounding box center [319, 308] width 289 height 62
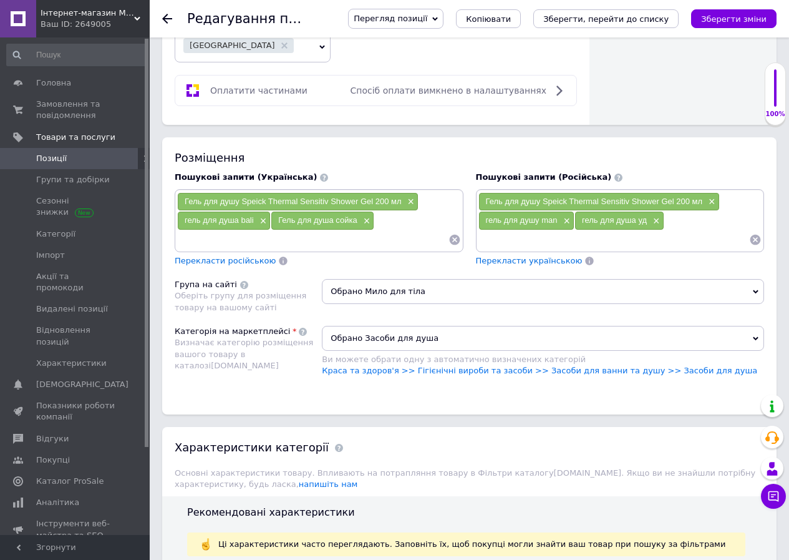
scroll to position [713, 0]
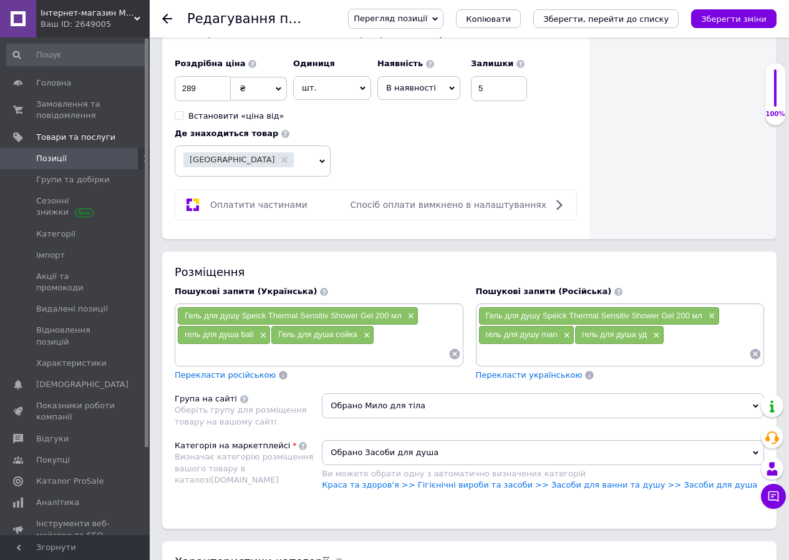
click at [253, 345] on input at bounding box center [312, 353] width 271 height 19
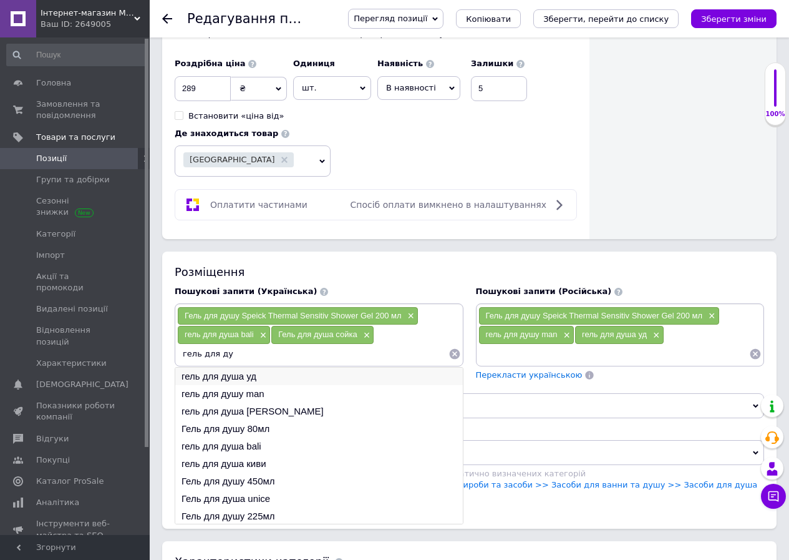
type input "гель для ду"
click at [250, 368] on li "гель для душа уд" at bounding box center [319, 376] width 288 height 17
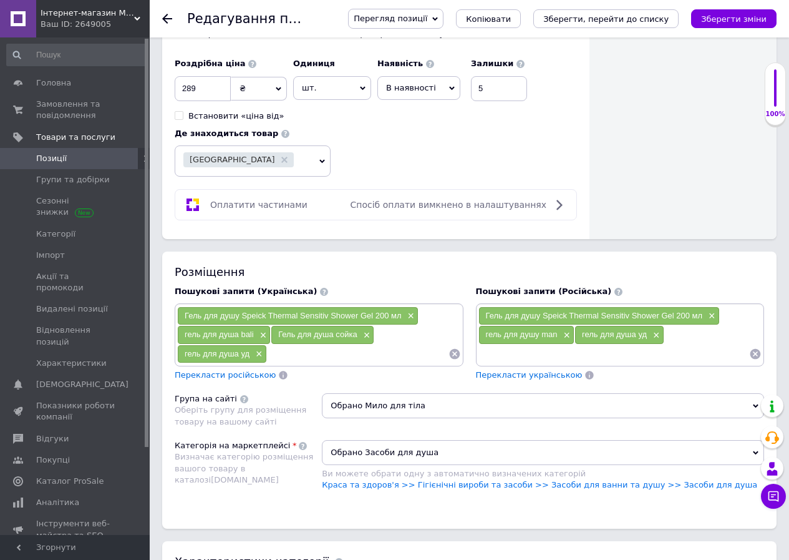
click at [774, 86] on div at bounding box center [775, 87] width 2 height 37
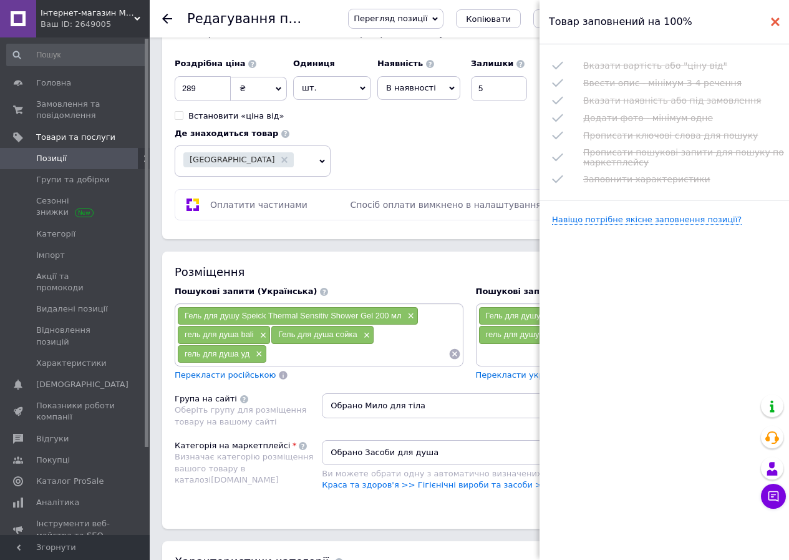
click at [777, 18] on icon at bounding box center [775, 21] width 9 height 9
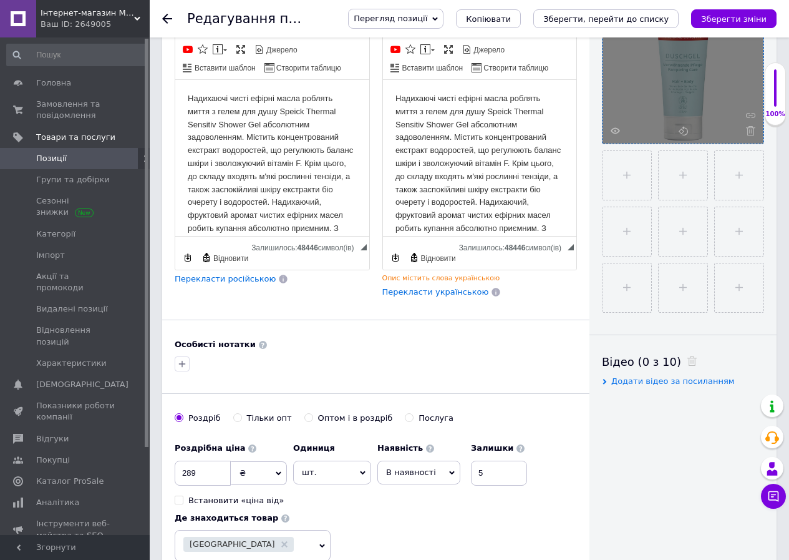
scroll to position [0, 0]
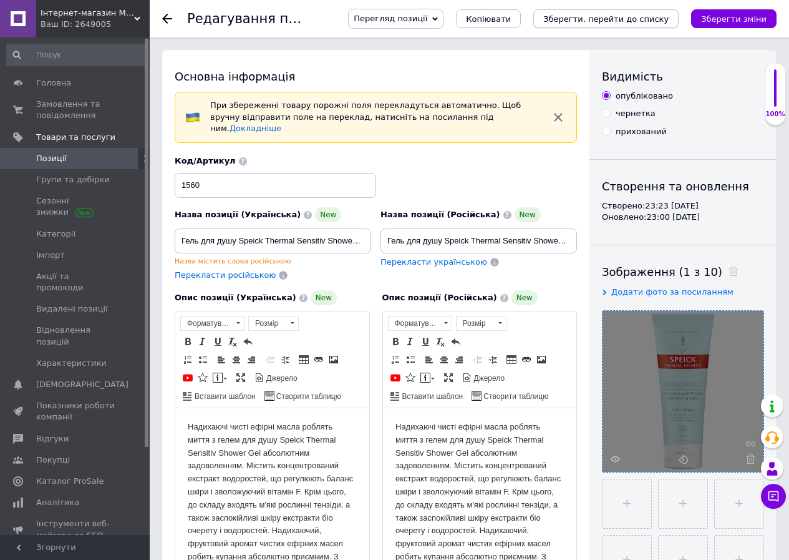
click at [623, 25] on button "Зберегти, перейти до списку" at bounding box center [606, 18] width 145 height 19
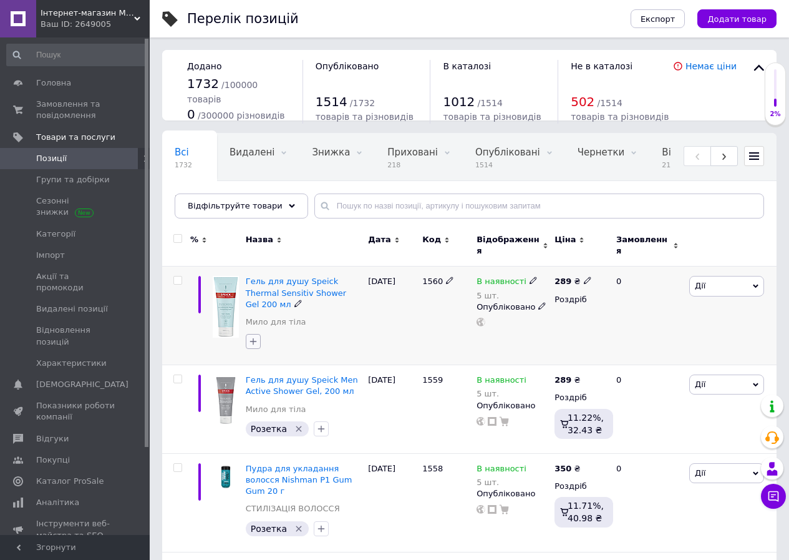
click at [256, 334] on button "button" at bounding box center [253, 341] width 15 height 15
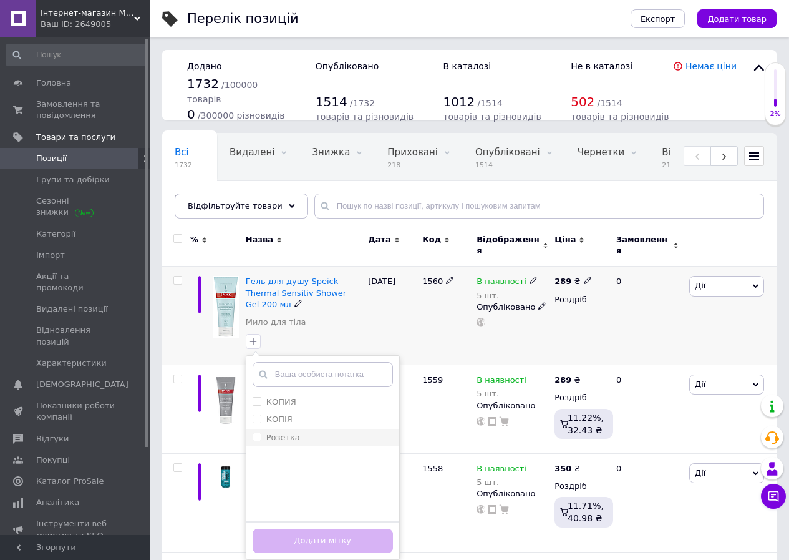
click at [256, 432] on input "Розетка" at bounding box center [257, 436] width 8 height 8
checkbox input "true"
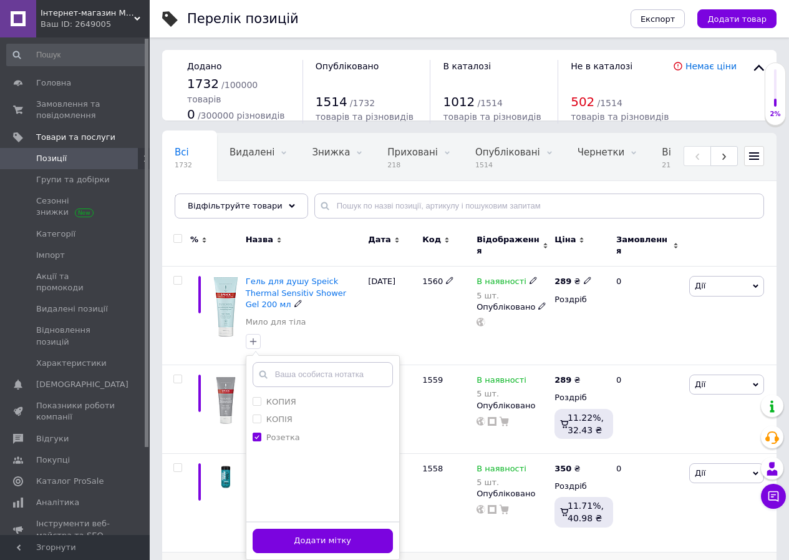
click at [306, 529] on button "Додати мітку" at bounding box center [323, 541] width 140 height 24
